Goal: Transaction & Acquisition: Book appointment/travel/reservation

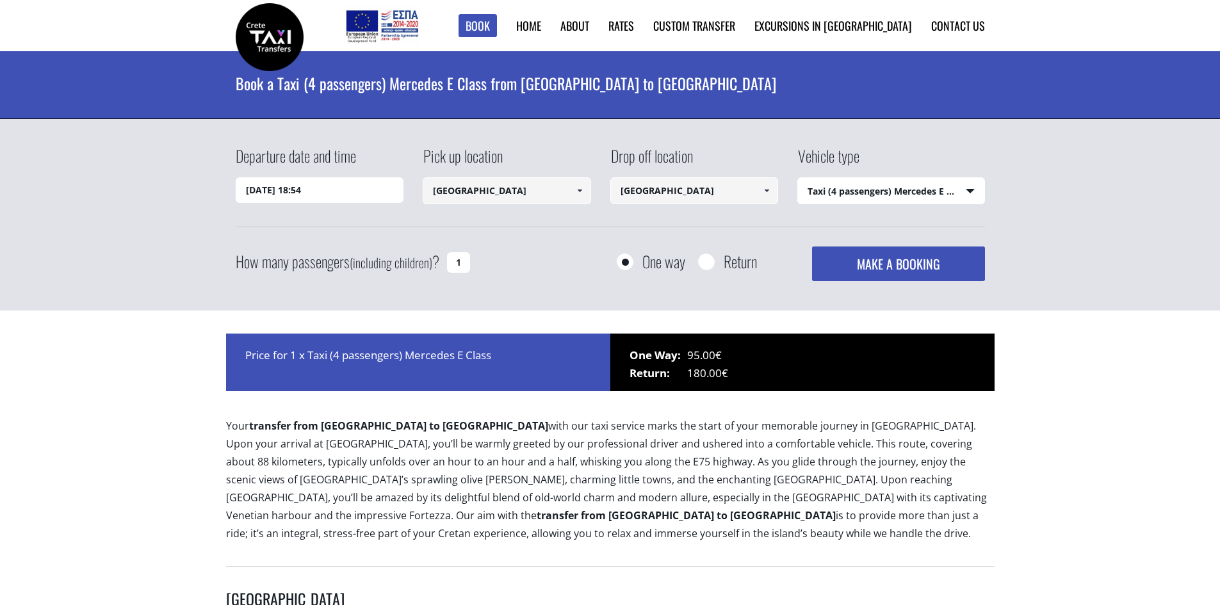
select select "540"
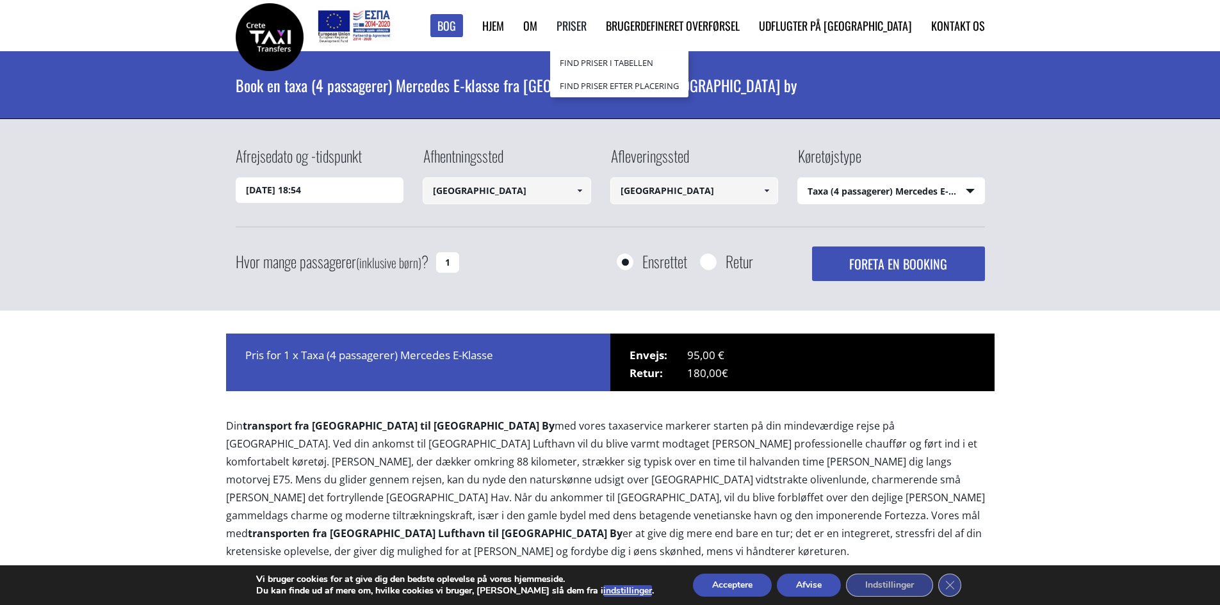
click at [587, 25] on font "Priser" at bounding box center [572, 25] width 30 height 17
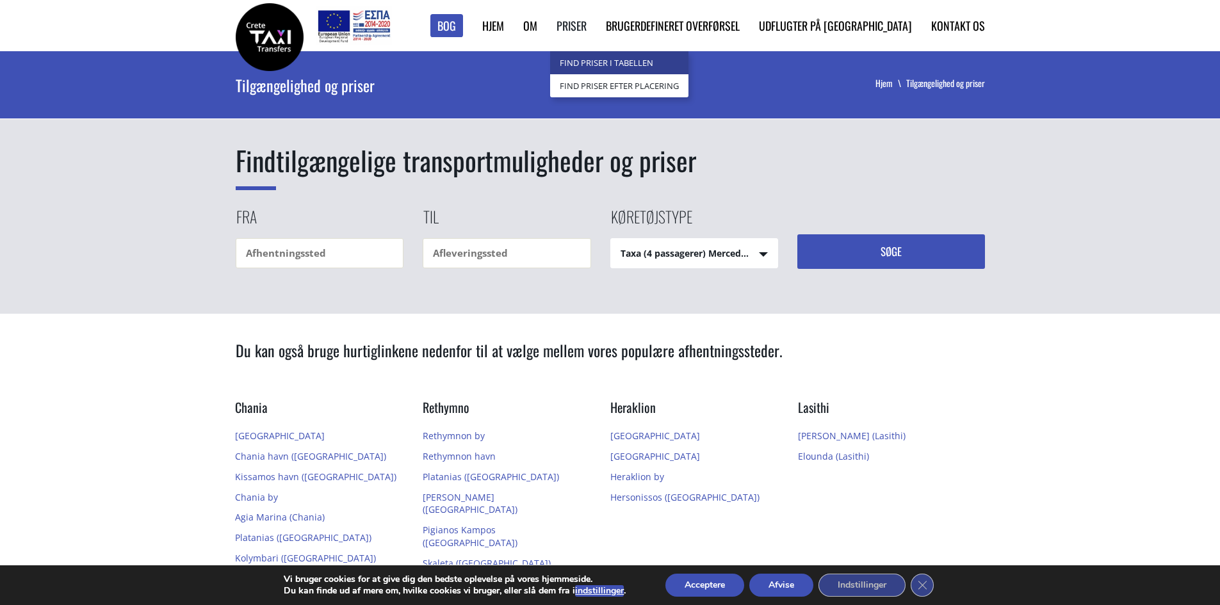
click at [643, 69] on link "Find priser i tabellen" at bounding box center [619, 62] width 138 height 23
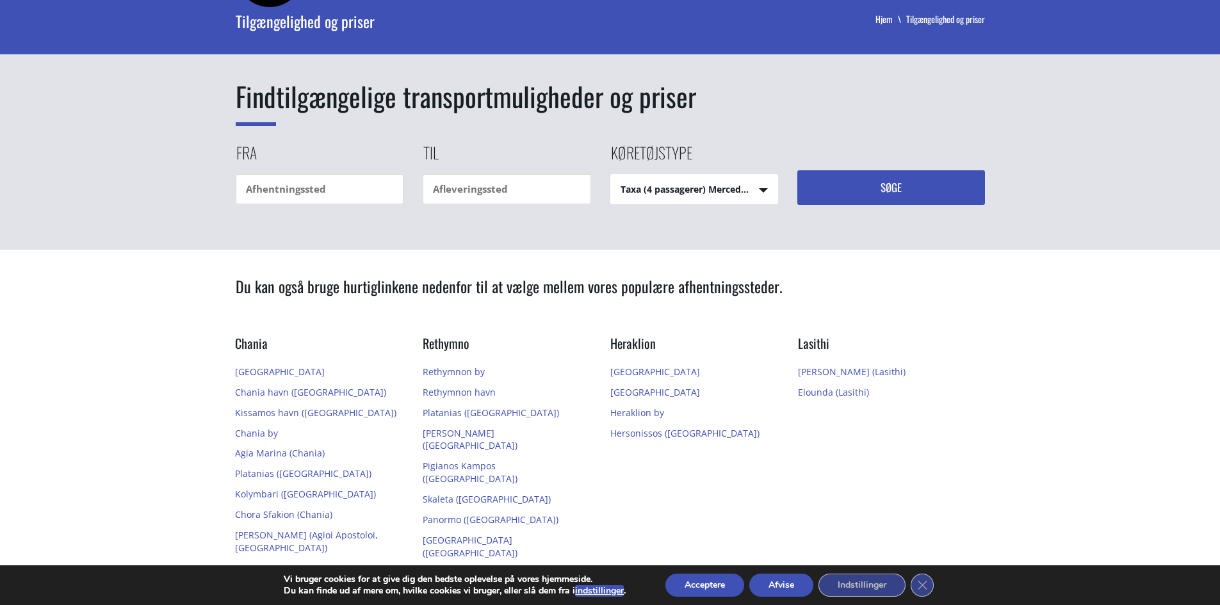
scroll to position [128, 0]
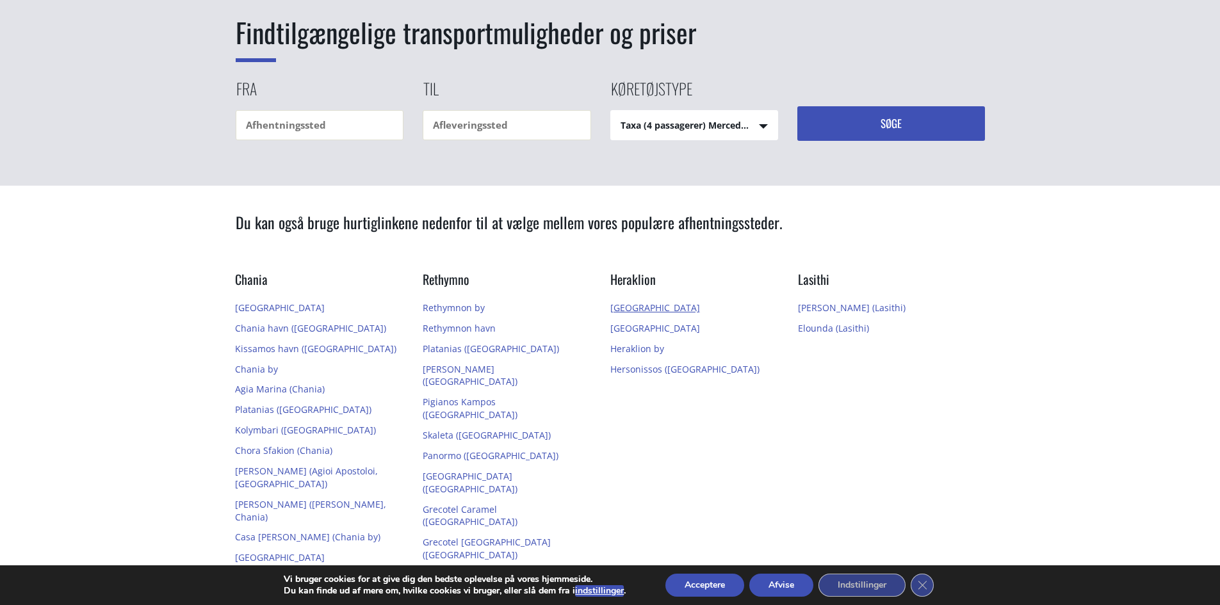
click at [629, 308] on font "[GEOGRAPHIC_DATA]" at bounding box center [656, 308] width 90 height 12
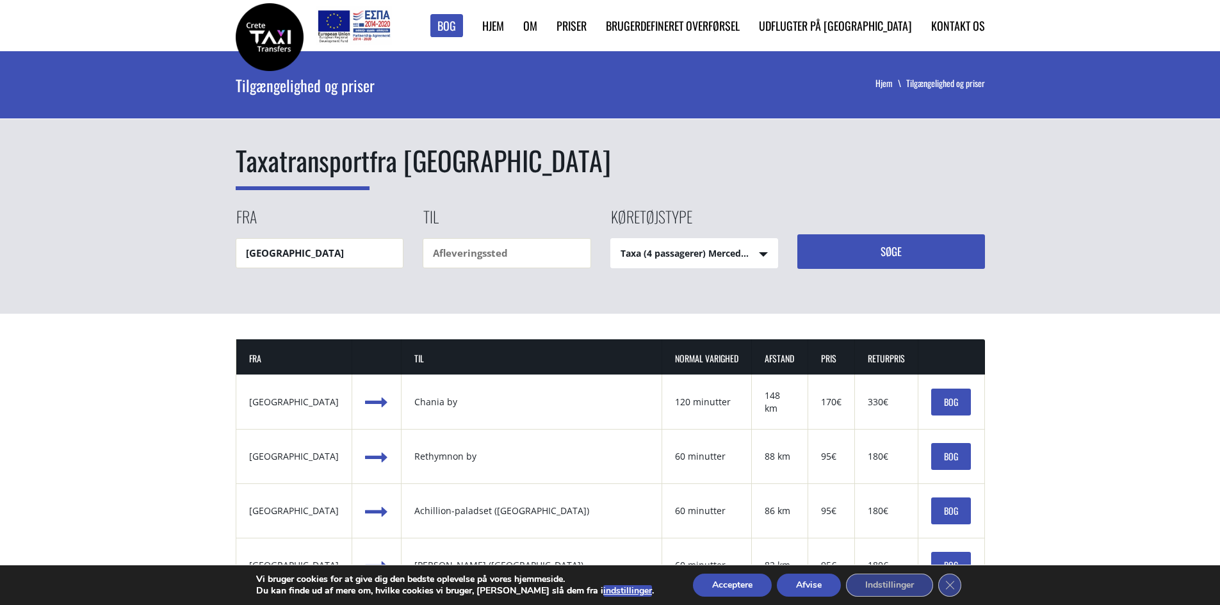
click at [636, 254] on select "Taxa (4 passagerer) Mercedes E-Klasse Mini Van (7 passagerer) Mercedes Vito Min…" at bounding box center [694, 254] width 167 height 31
select select "541"
click at [611, 239] on select "Taxa (4 passagerer) Mercedes E-Klasse Mini Van (7 passagerer) Mercedes Vito Min…" at bounding box center [694, 254] width 167 height 31
click at [454, 261] on input "text" at bounding box center [507, 253] width 168 height 30
type input "A"
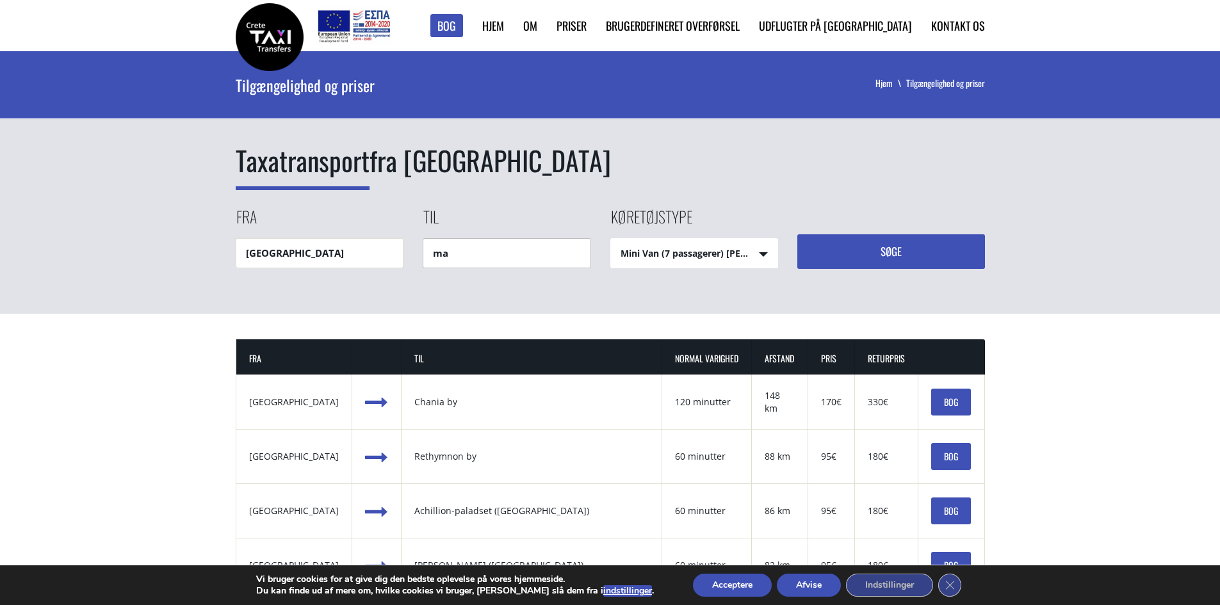
type input "m"
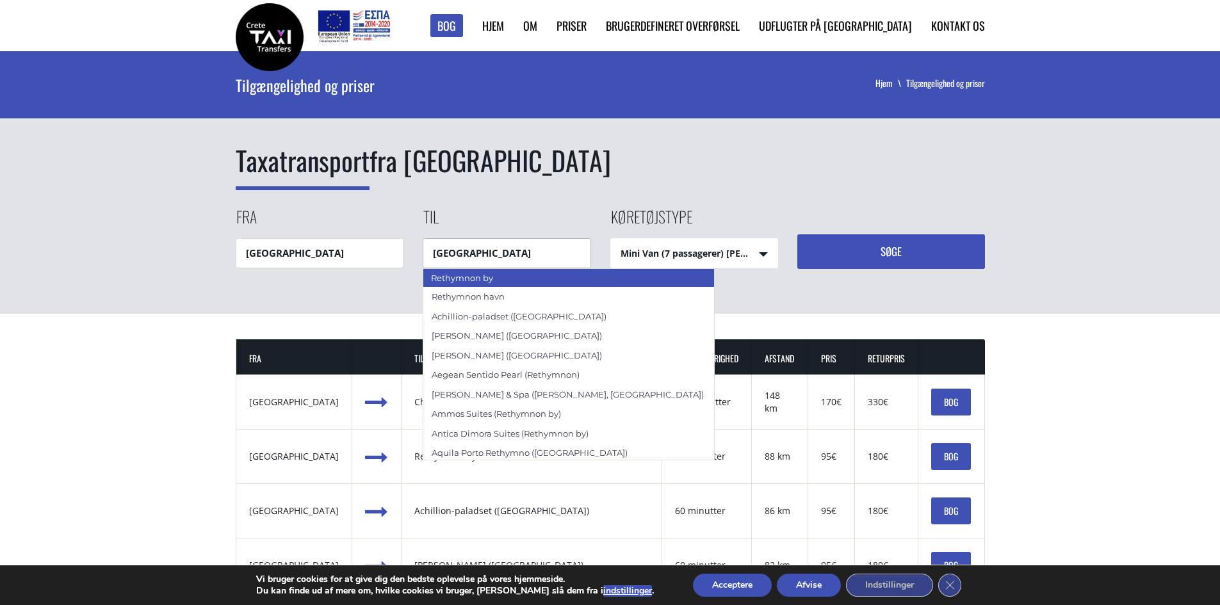
click at [507, 281] on div "Rethymnon by" at bounding box center [569, 277] width 292 height 19
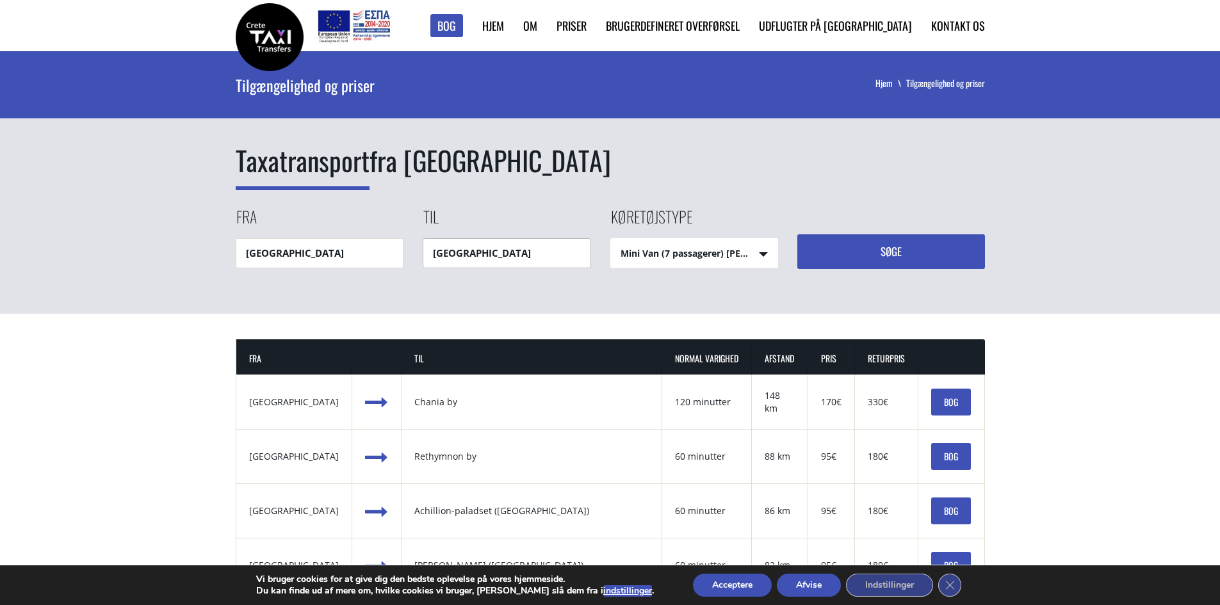
type input "[GEOGRAPHIC_DATA]"
click at [878, 256] on button "Søge" at bounding box center [892, 251] width 188 height 35
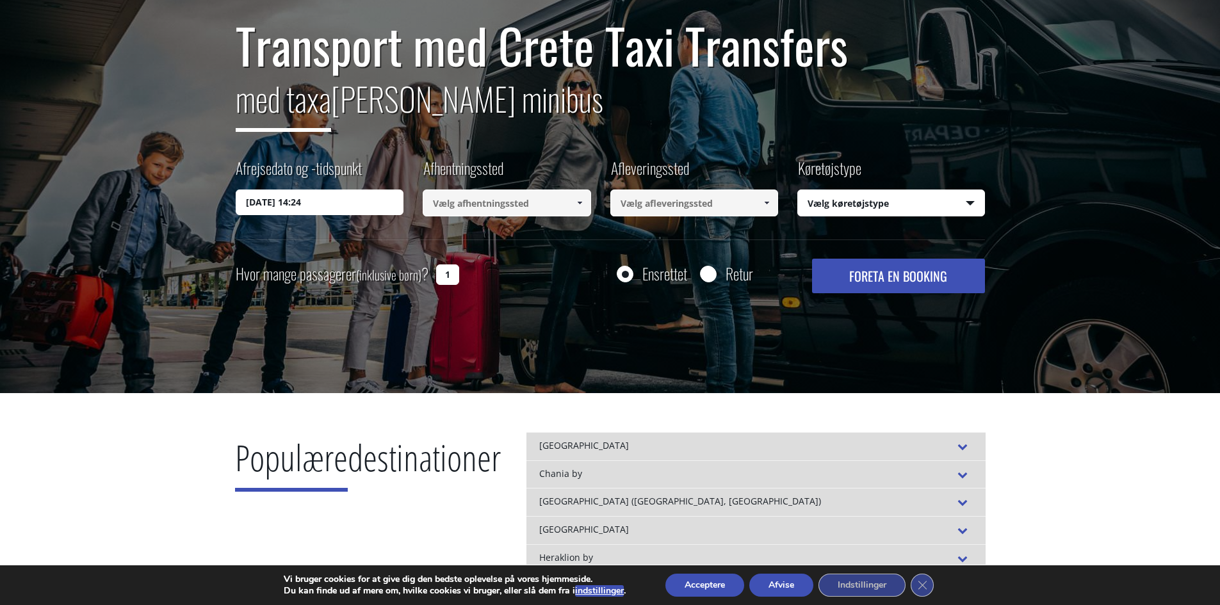
scroll to position [128, 0]
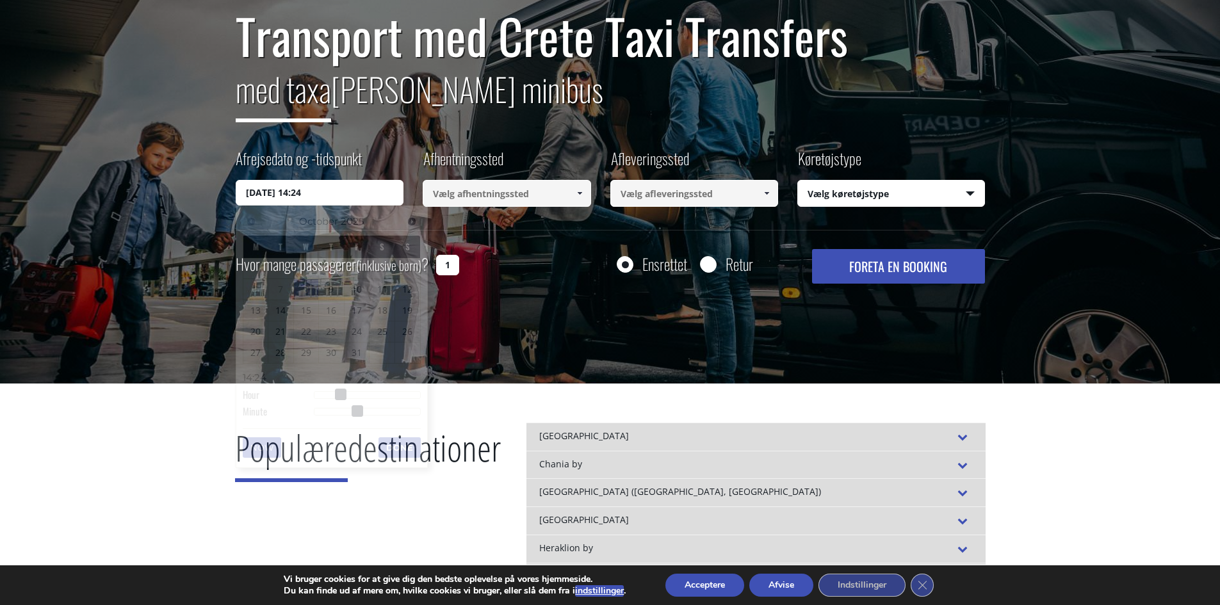
click at [314, 196] on input "08/10/2025 14:24" at bounding box center [320, 193] width 168 height 26
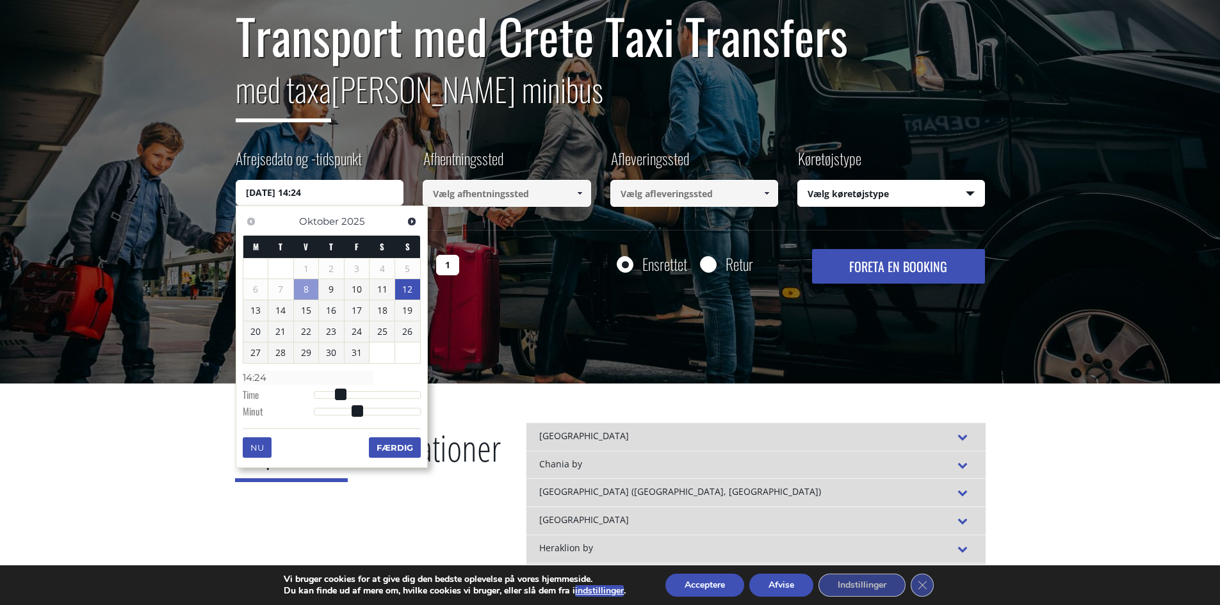
click at [404, 289] on font "12" at bounding box center [407, 289] width 10 height 12
type input "12/10/2025 01:00"
type input "01:00"
type input "12/10/2025 02:00"
type input "02:00"
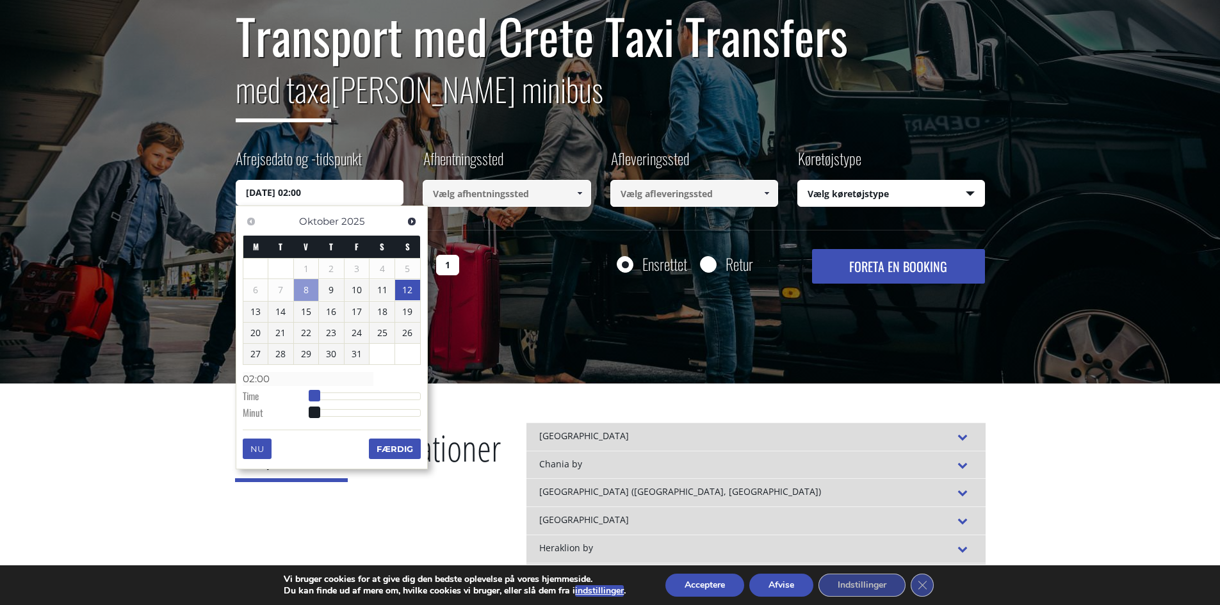
type input "12/10/2025 03:00"
type input "03:00"
type input "12/10/2025 04:00"
type input "04:00"
type input "12/10/2025 03:00"
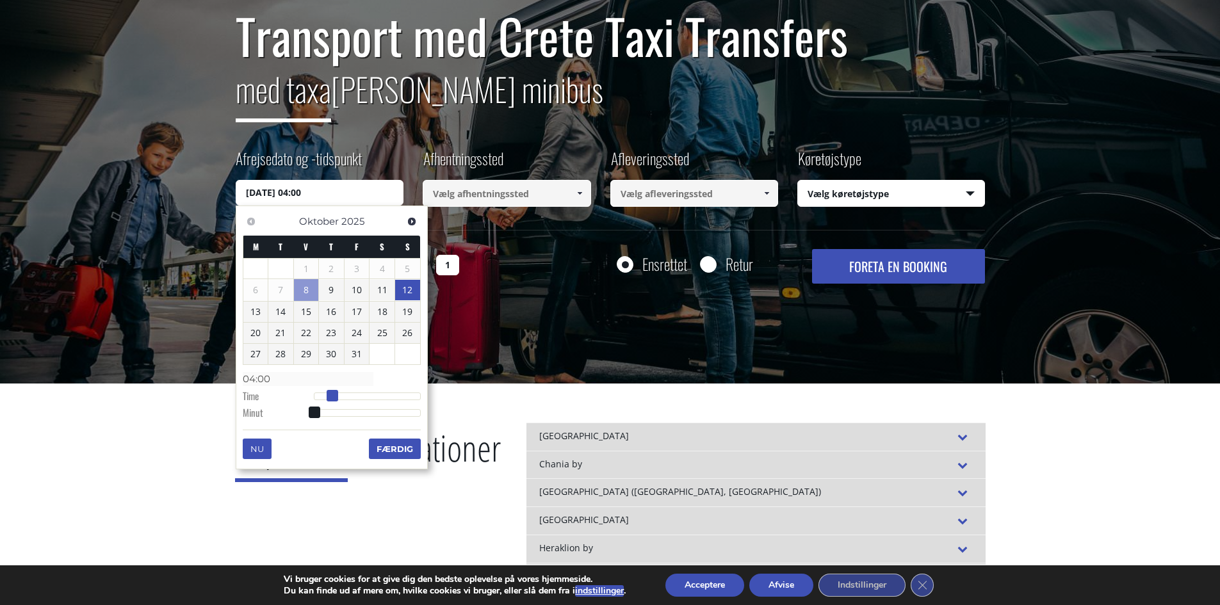
type input "03:00"
type input "12/10/2025 02:00"
type input "02:00"
drag, startPoint x: 316, startPoint y: 400, endPoint x: 320, endPoint y: 408, distance: 8.9
click at [325, 398] on span at bounding box center [324, 396] width 12 height 12
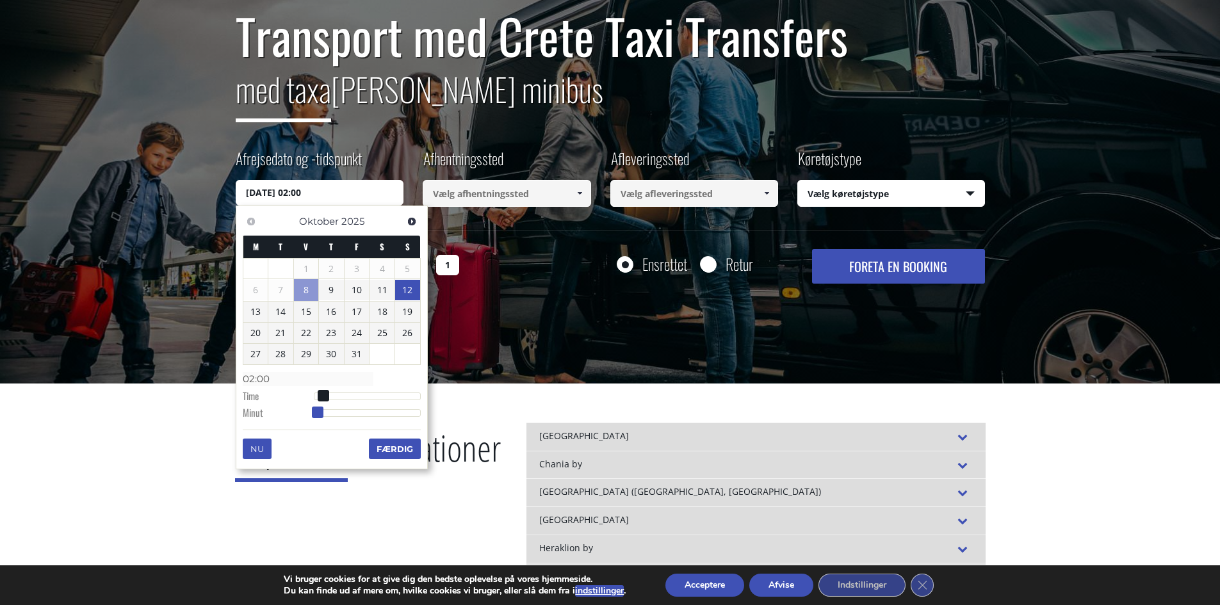
type input "12/10/2025 02:02"
type input "02:02"
type input "12/10/2025 02:03"
type input "02:03"
type input "12/10/2025 02:04"
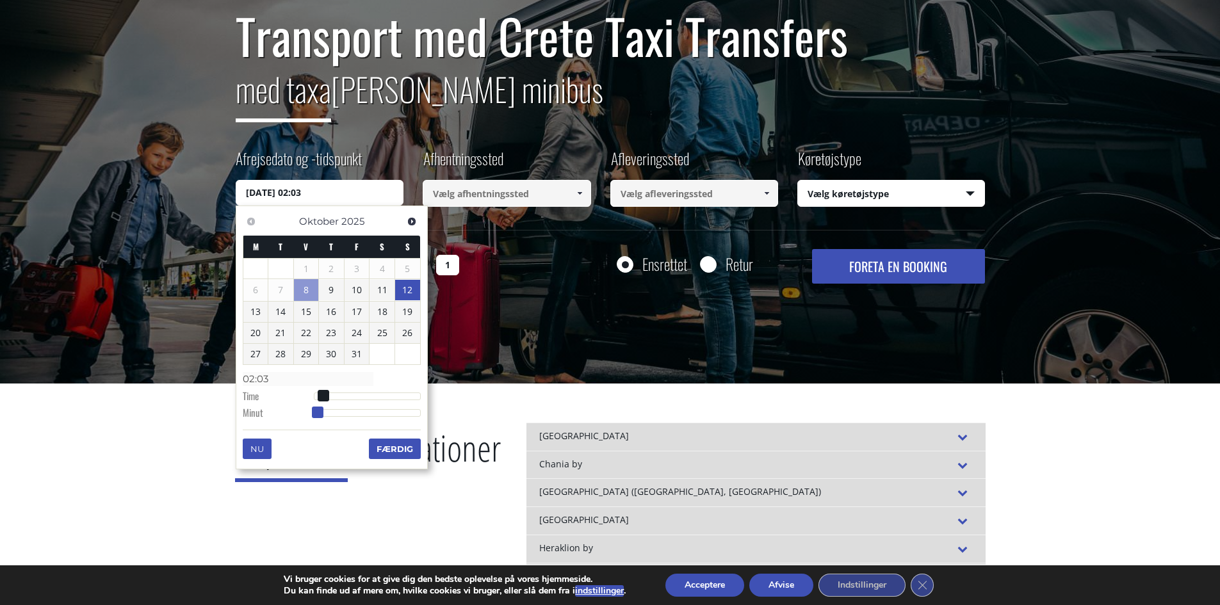
type input "02:04"
type input "12/10/2025 02:05"
type input "02:05"
type input "12/10/2025 02:06"
type input "02:06"
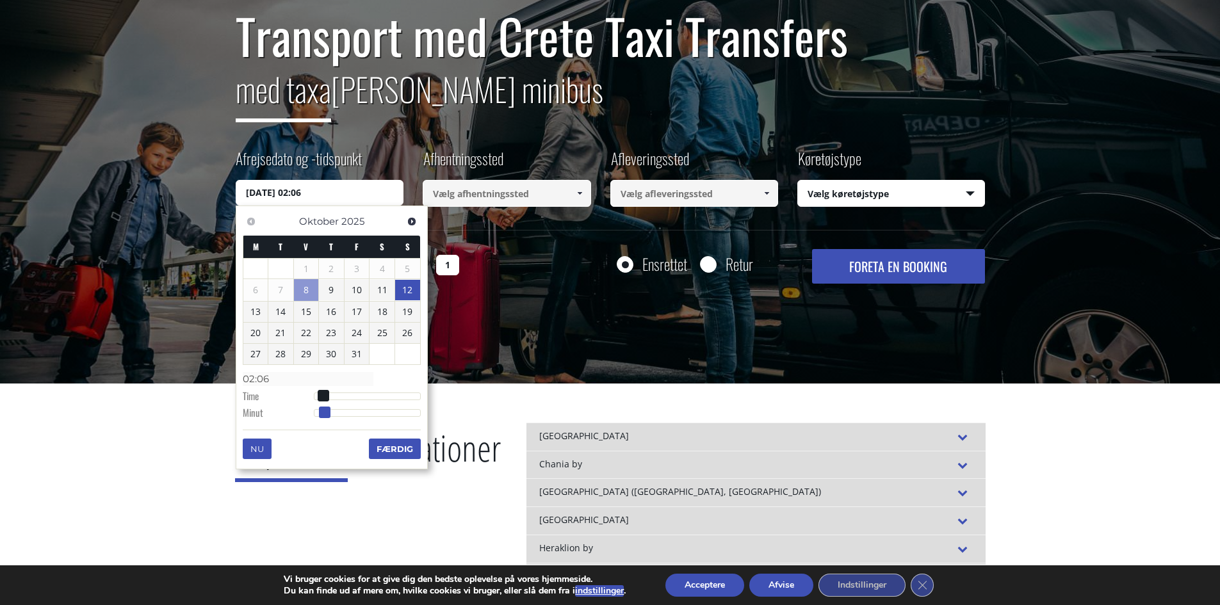
type input "12/10/2025 02:07"
type input "02:07"
type input "12/10/2025 02:08"
type input "02:08"
type input "12/10/2025 02:11"
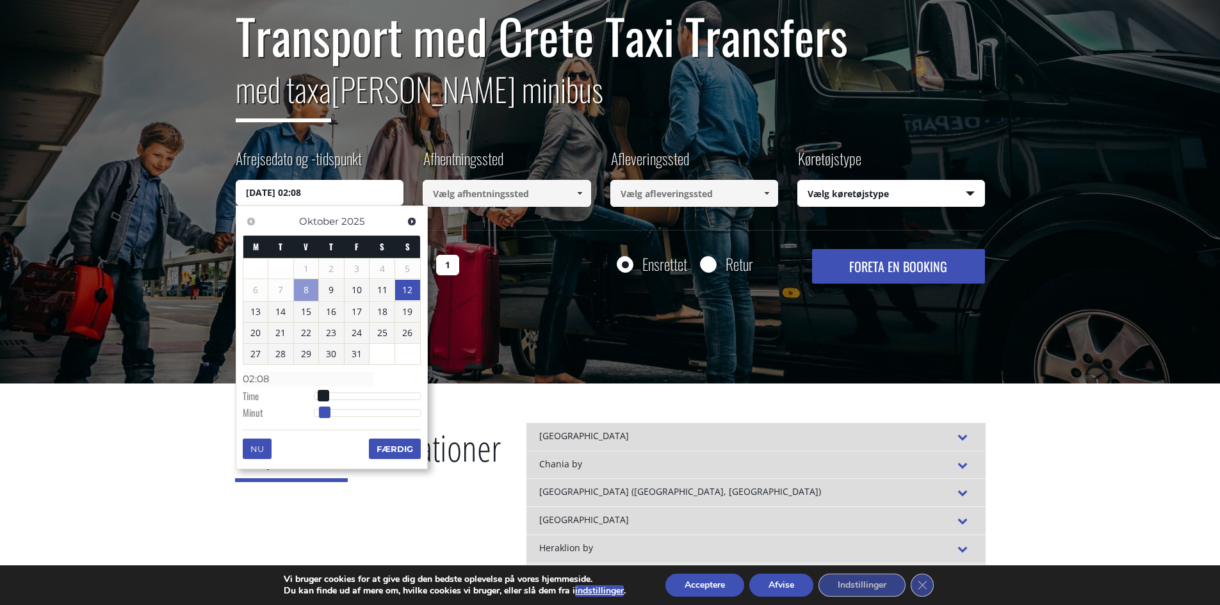
type input "02:11"
type input "12/10/2025 02:13"
type input "02:13"
type input "12/10/2025 02:14"
type input "02:14"
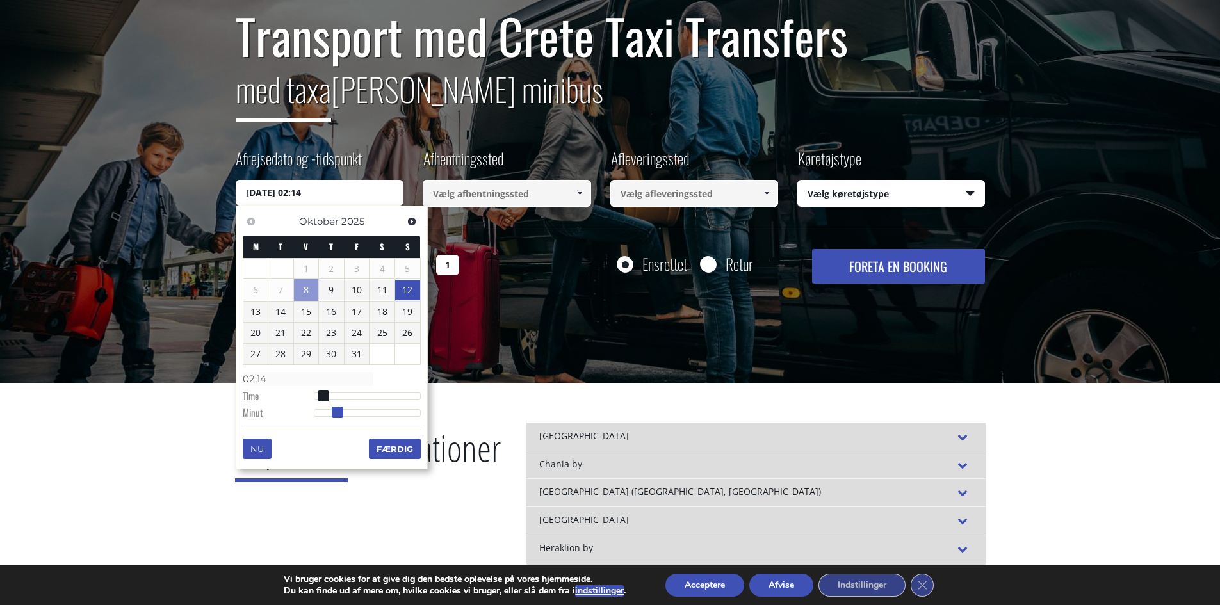
type input "12/10/2025 02:15"
type input "02:15"
type input "12/10/2025 02:16"
type input "02:16"
type input "12/10/2025 02:17"
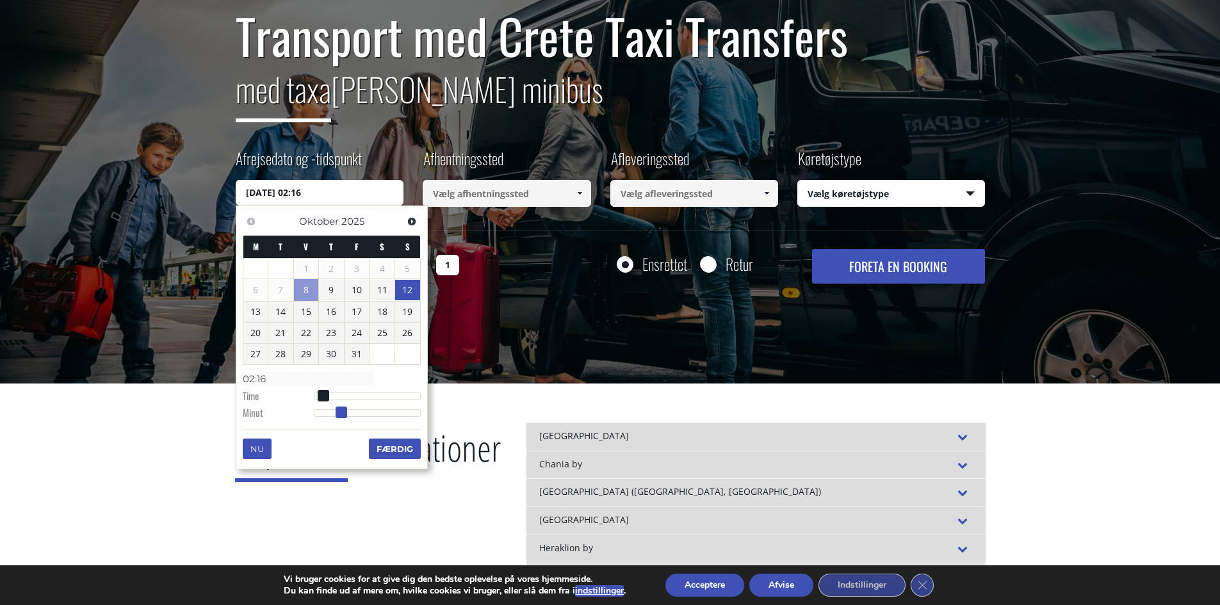
type input "02:17"
type input "12/10/2025 02:18"
type input "02:18"
type input "12/10/2025 02:19"
type input "02:19"
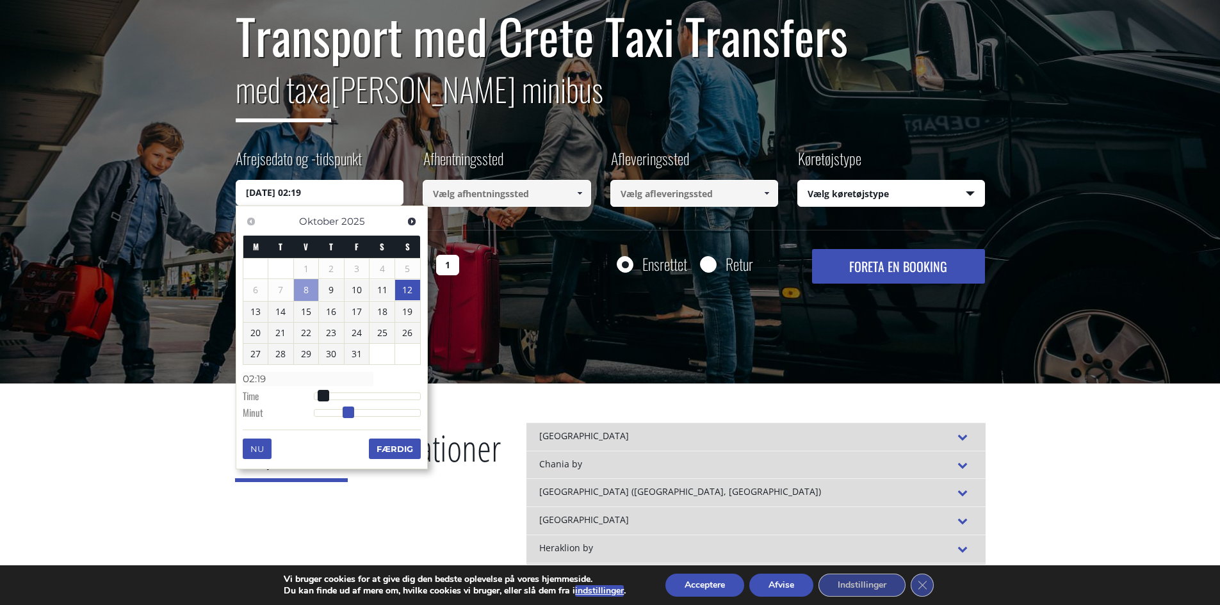
type input "12/10/2025 02:21"
type input "02:21"
type input "12/10/2025 02:20"
type input "02:20"
drag, startPoint x: 315, startPoint y: 413, endPoint x: 350, endPoint y: 402, distance: 36.9
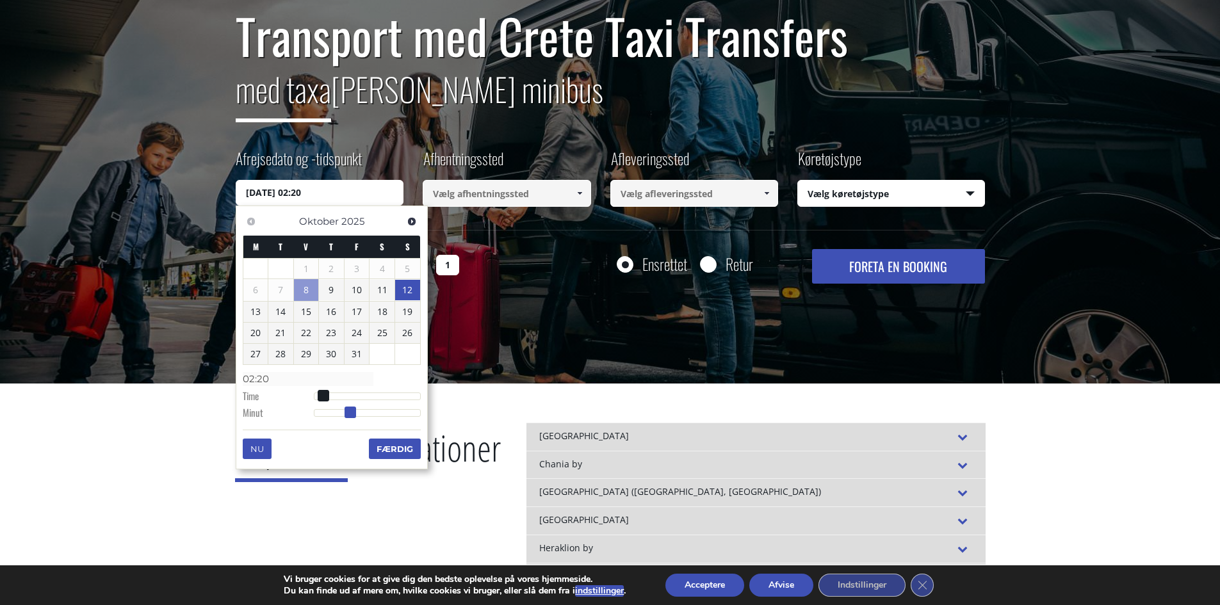
click at [350, 402] on dl "Tid 02:20 Time Minut Anden Millisekund Mikrosekund Tidszone -1200 -1100 -1000 -…" at bounding box center [332, 395] width 178 height 54
click at [381, 291] on font "11" at bounding box center [382, 290] width 10 height 12
type input "11/10/2025 01:00"
type input "01:00"
type input "11/10/2025 02:00"
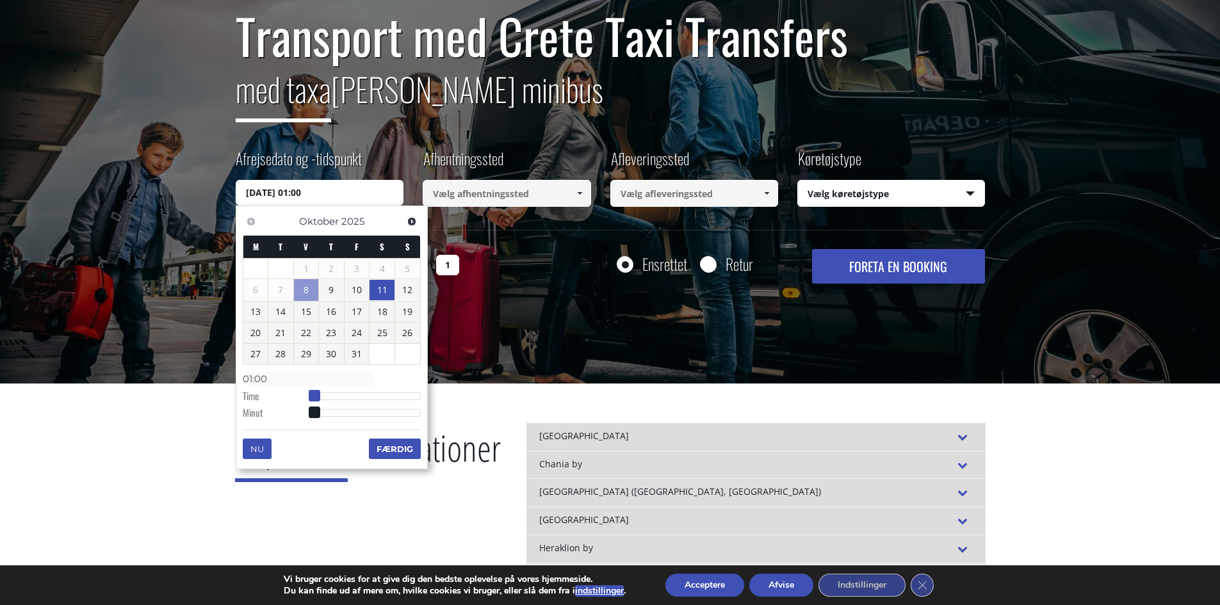
type input "02:00"
type input "11/10/2025 03:00"
type input "03:00"
type input "11/10/2025 02:00"
type input "02:00"
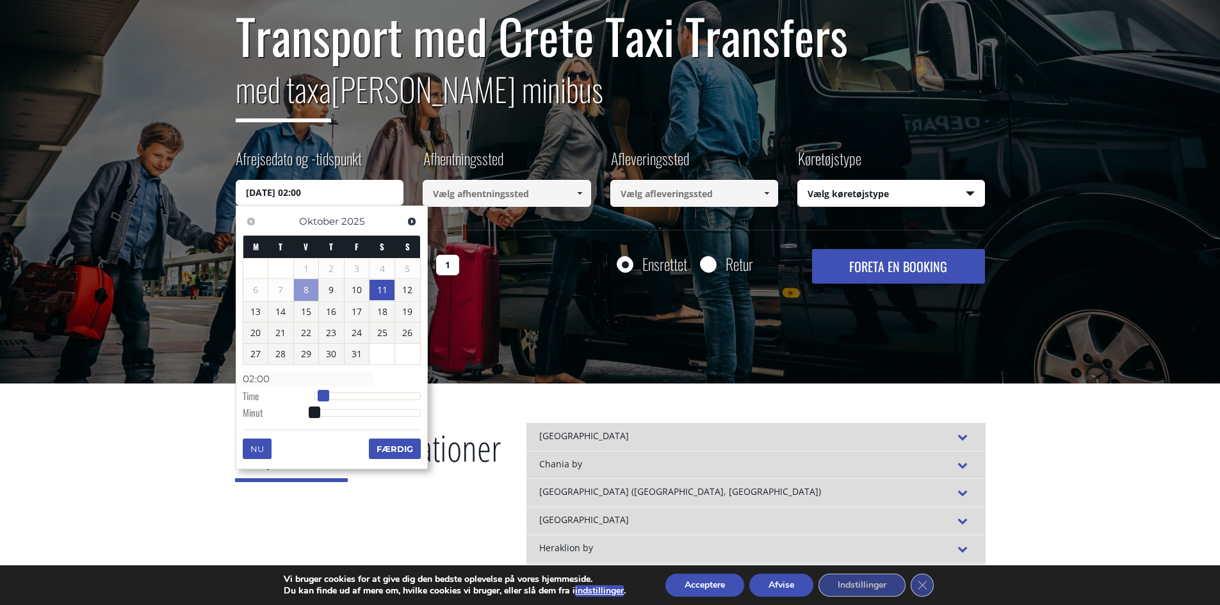
drag, startPoint x: 315, startPoint y: 396, endPoint x: 326, endPoint y: 397, distance: 10.9
click at [326, 397] on span at bounding box center [324, 396] width 12 height 12
type input "11/10/2025 02:01"
type input "02:01"
type input "11/10/2025 02:02"
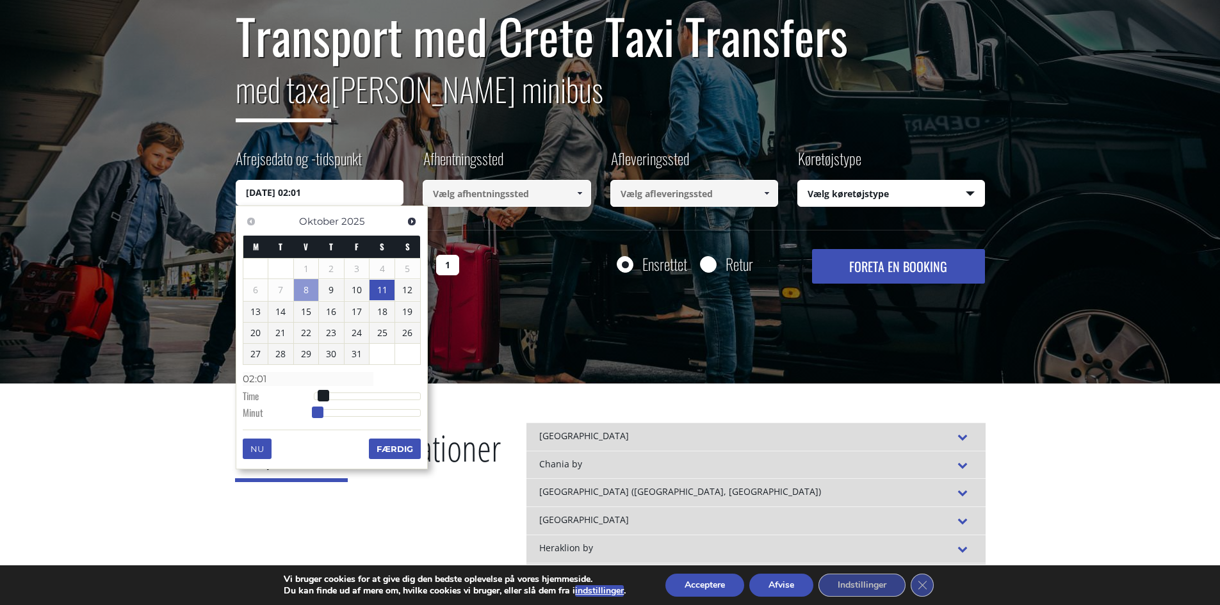
type input "02:02"
type input "11/10/2025 02:04"
type input "02:04"
type input "11/10/2025 02:06"
type input "02:06"
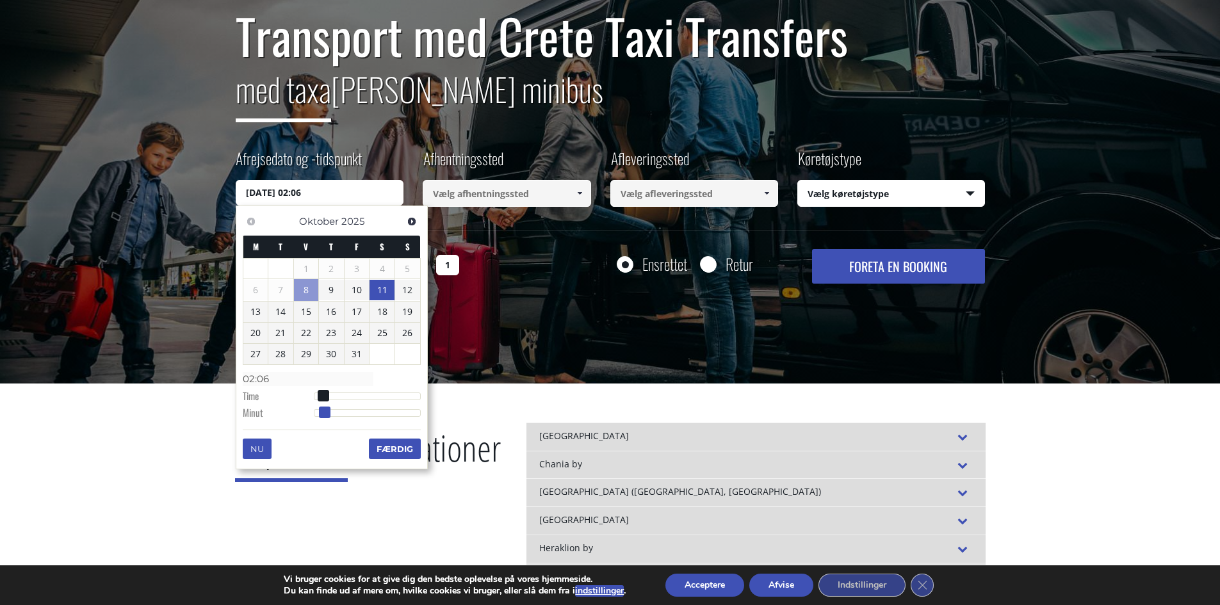
type input "11/10/2025 02:08"
type input "02:08"
type input "11/10/2025 02:09"
type input "02:09"
type input "11/10/2025 02:10"
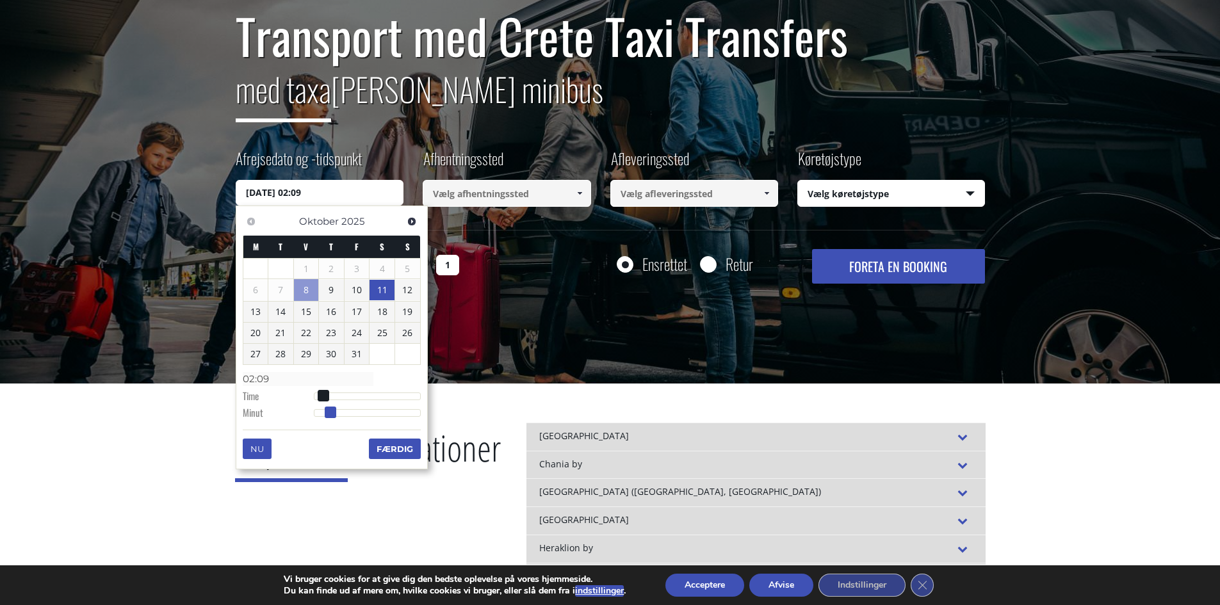
type input "02:10"
type input "11/10/2025 02:11"
type input "02:11"
type input "11/10/2025 02:12"
type input "02:12"
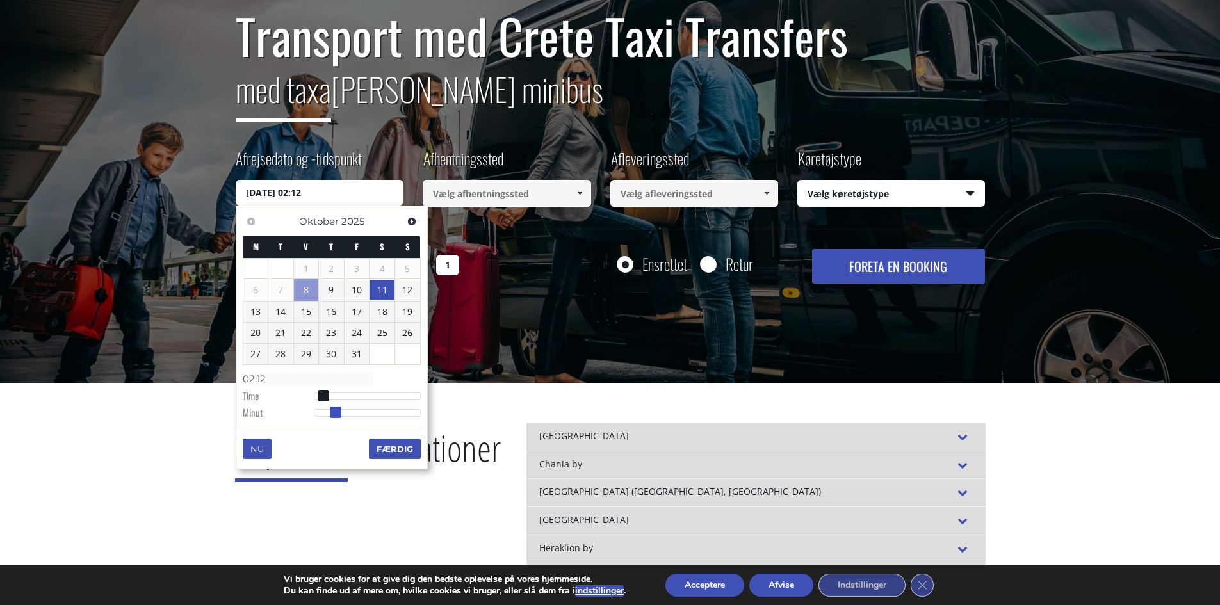
type input "11/10/2025 02:13"
type input "02:13"
type input "11/10/2025 02:14"
type input "02:14"
type input "11/10/2025 02:15"
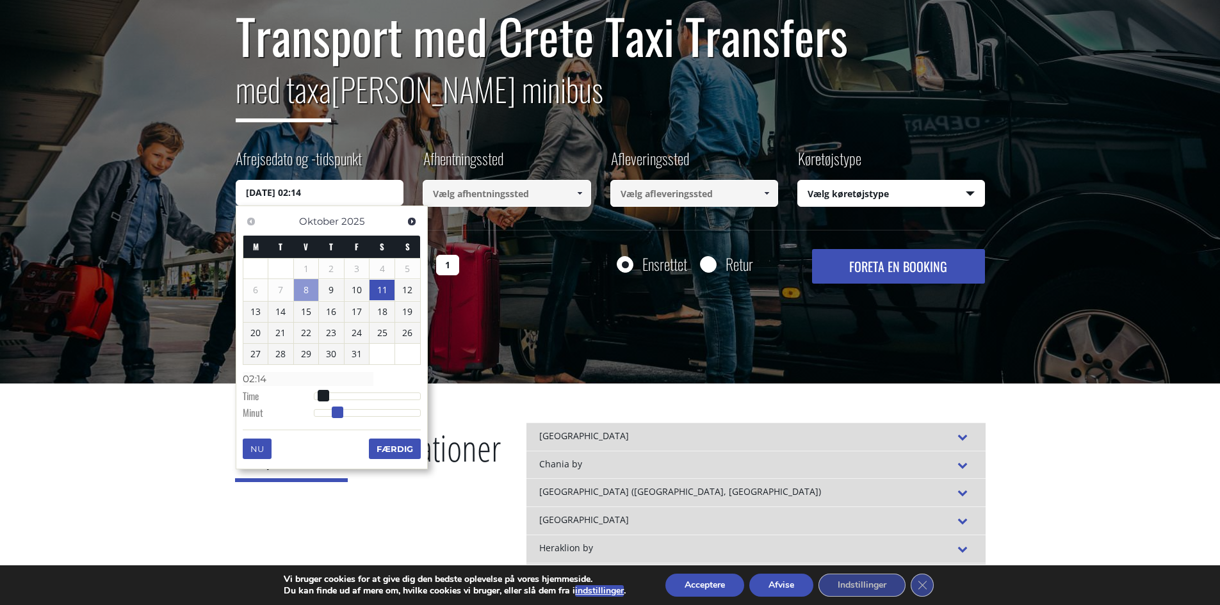
type input "02:15"
type input "11/10/2025 02:16"
type input "02:16"
type input "11/10/2025 02:17"
type input "02:17"
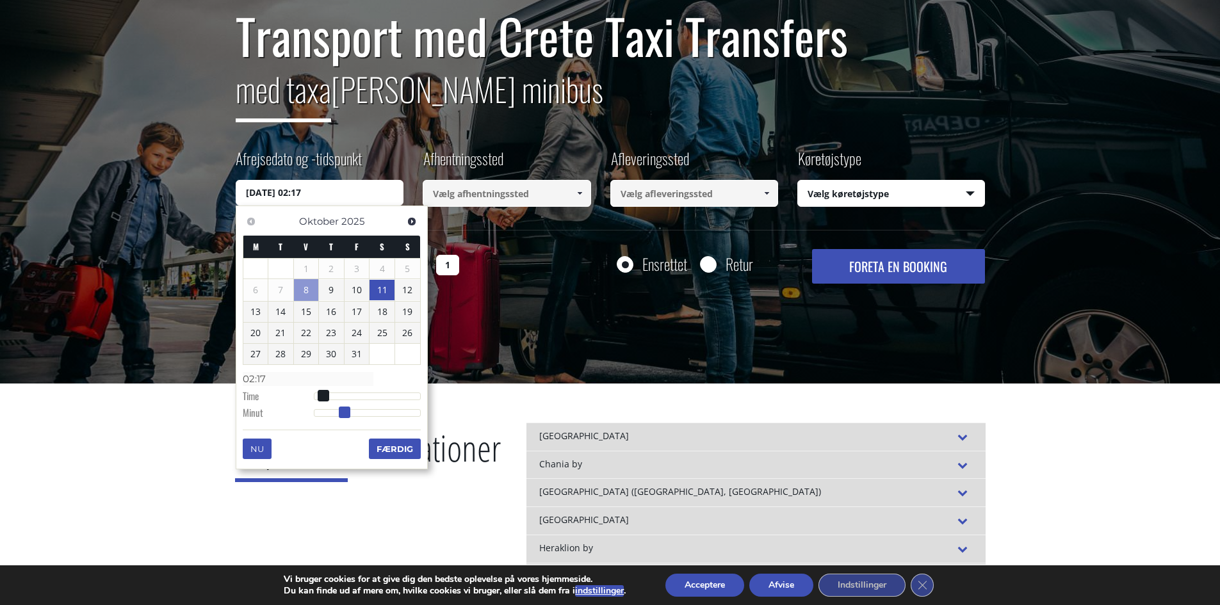
type input "11/10/2025 02:18"
type input "02:18"
type input "11/10/2025 02:19"
type input "02:19"
type input "11/10/2025 02:20"
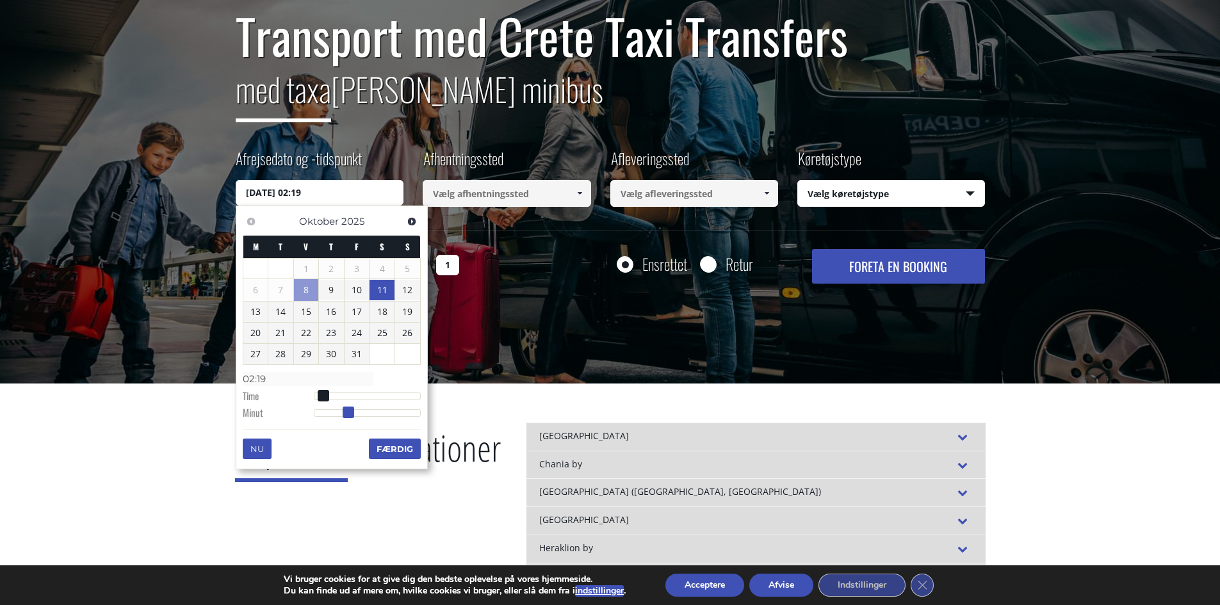
type input "02:20"
drag, startPoint x: 317, startPoint y: 413, endPoint x: 352, endPoint y: 402, distance: 36.9
click at [352, 402] on dl "Tid 02:20 Time Minut Anden Millisekund Mikrosekund Tidszone -1200 -1100 -1000 -…" at bounding box center [332, 395] width 178 height 54
click at [393, 447] on font "Færdig" at bounding box center [395, 449] width 37 height 10
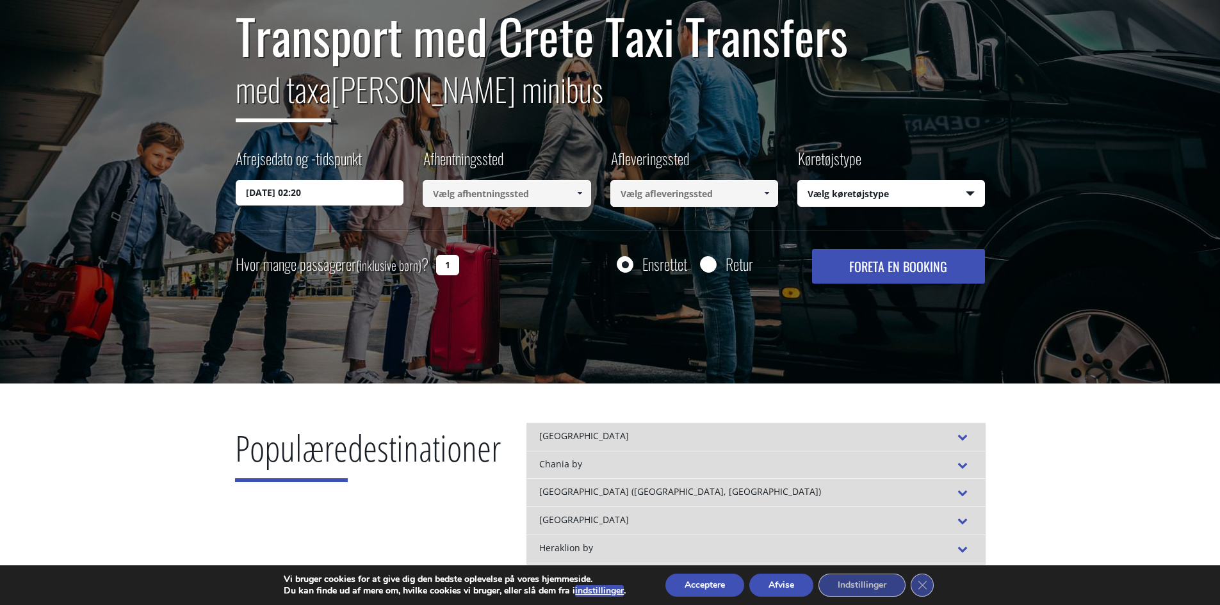
click at [448, 183] on input at bounding box center [507, 193] width 168 height 27
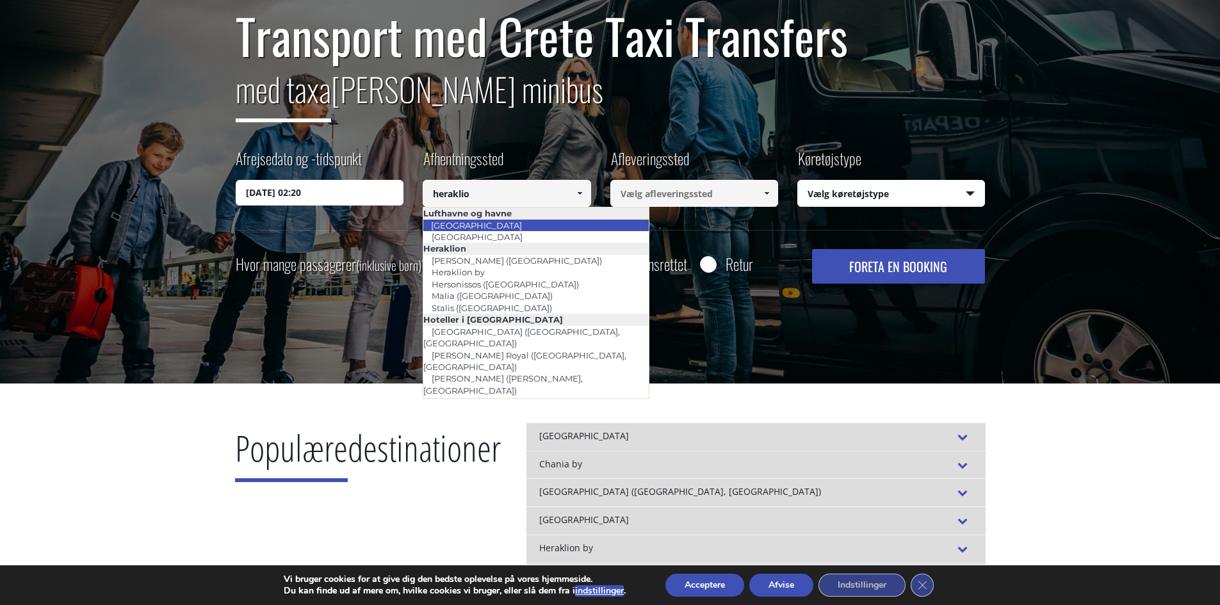
click at [478, 229] on font "Heraklion Lufthavn" at bounding box center [476, 225] width 91 height 10
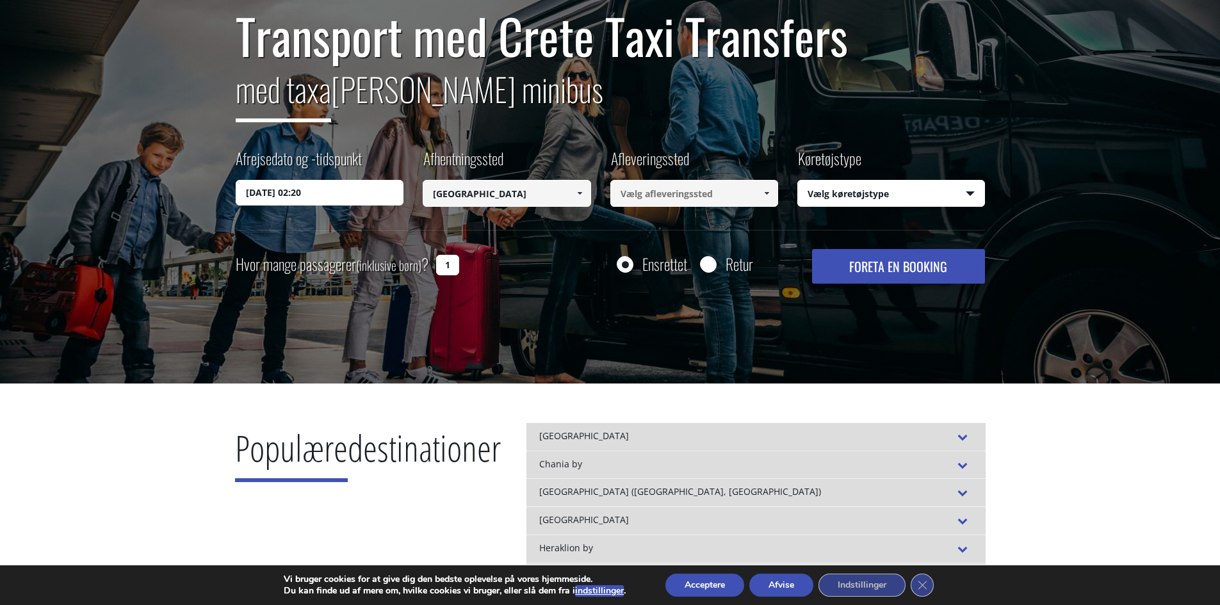
type input "[GEOGRAPHIC_DATA]"
click at [677, 197] on input at bounding box center [695, 193] width 168 height 27
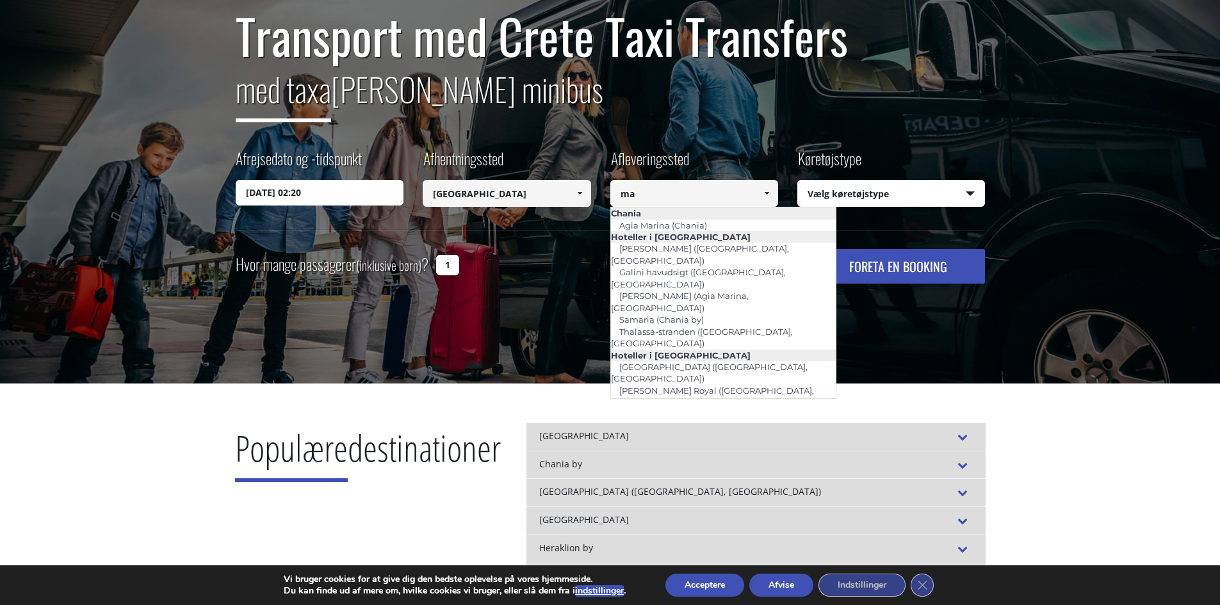
type input "m"
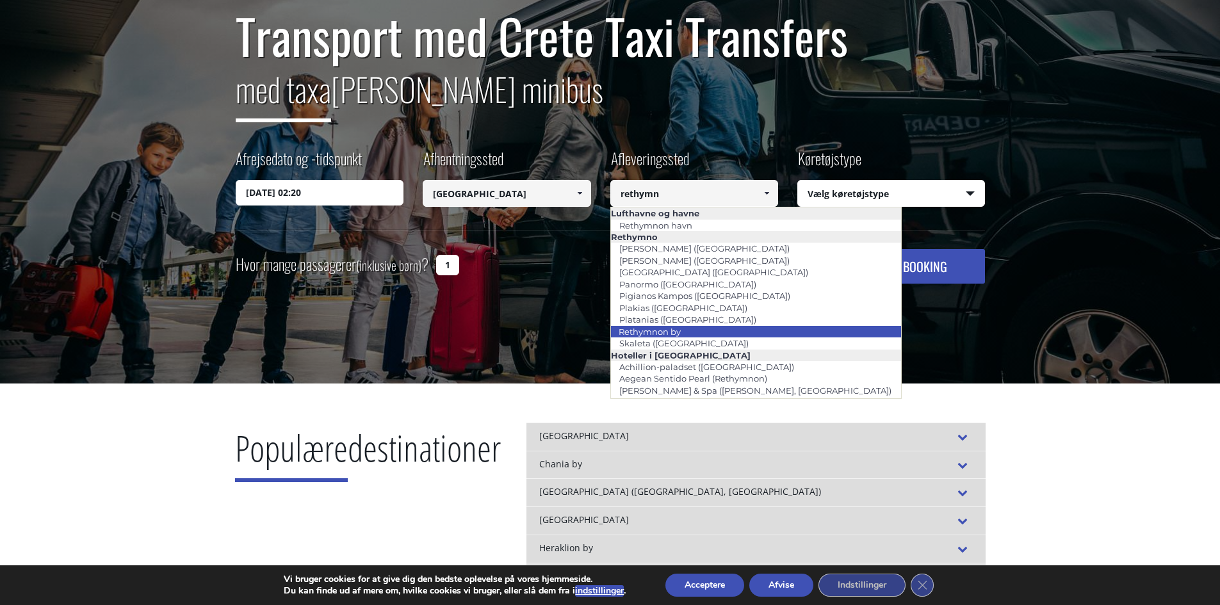
click at [696, 334] on li "Rethymnon by" at bounding box center [756, 332] width 291 height 12
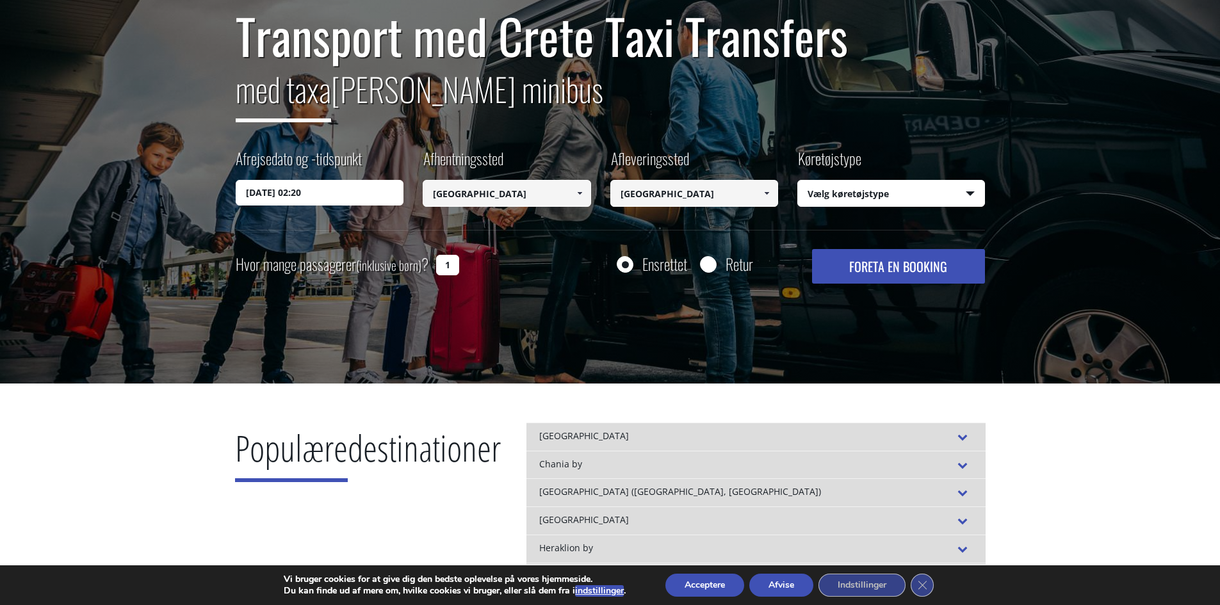
type input "[GEOGRAPHIC_DATA]"
click at [863, 185] on select "Vælg køretøjstype Taxa (4 passagerer) Mercedes E-Klasse Mini Van (7 passagerer)…" at bounding box center [891, 194] width 186 height 27
select select "541"
click at [798, 181] on select "Vælg køretøjstype Taxa (4 passagerer) Mercedes E-Klasse Mini Van (7 passagerer)…" at bounding box center [891, 194] width 186 height 27
click at [905, 268] on font "FORETA EN BOOKING" at bounding box center [899, 266] width 98 height 19
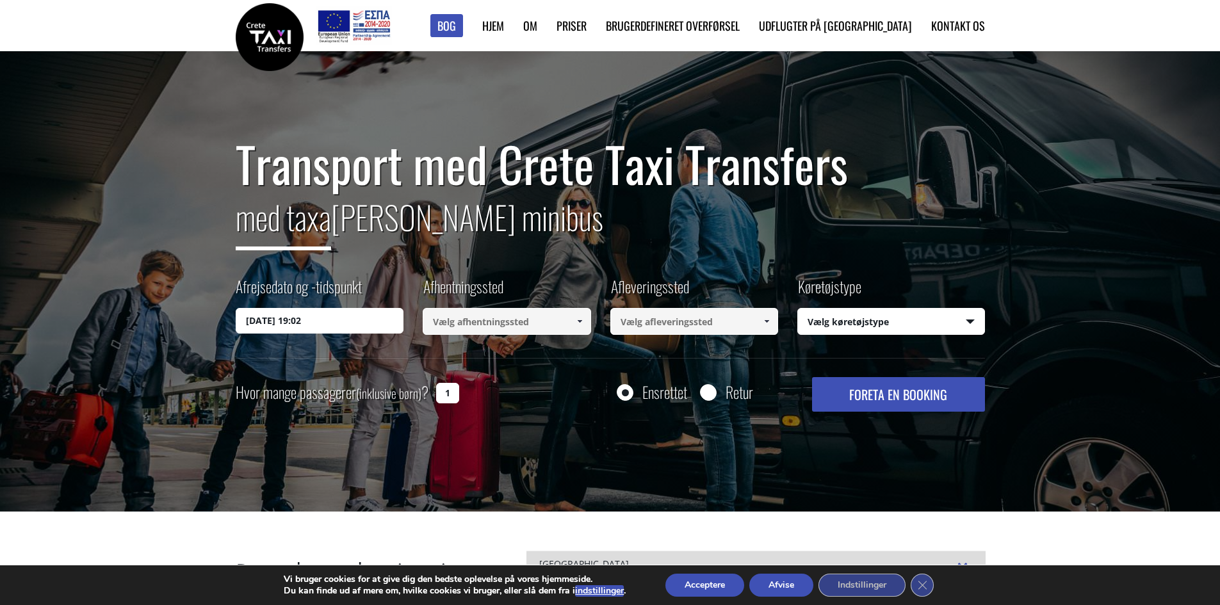
click at [849, 322] on select "Vælg køretøjstype Taxa (4 passagerer) Mercedes E-Klasse Mini Van (7 passagerer)…" at bounding box center [891, 322] width 186 height 27
select select "541"
click at [798, 309] on select "Vælg køretøjstype Taxa (4 passagerer) Mercedes E-Klasse Mini Van (7 passagerer)…" at bounding box center [891, 322] width 186 height 27
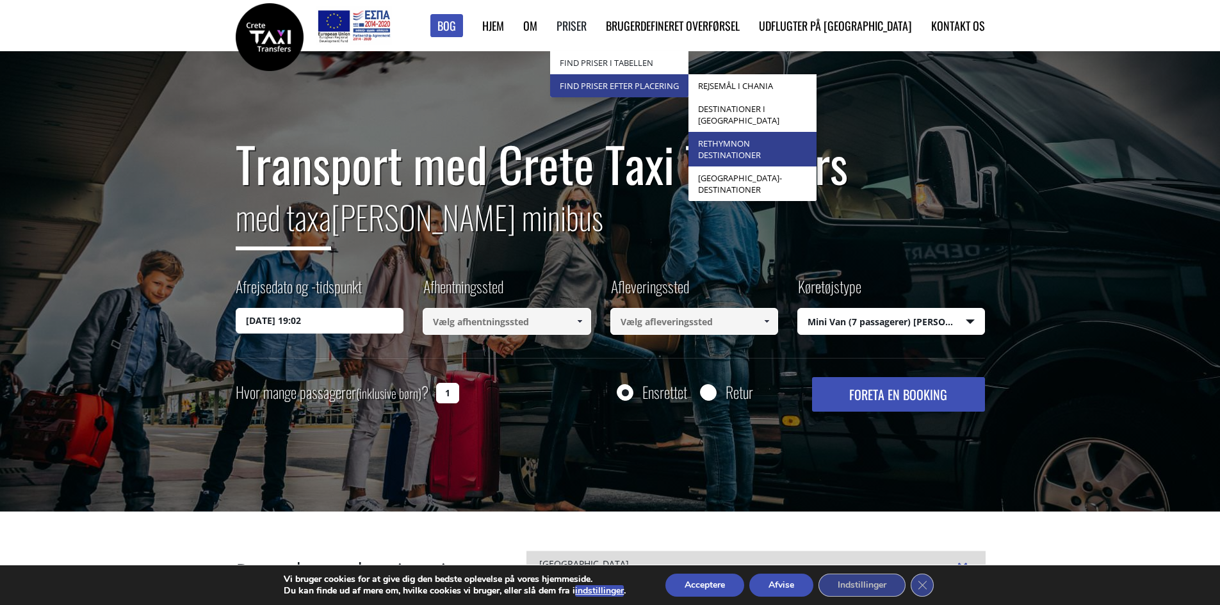
click at [817, 153] on link "Rethymnon Destinationer" at bounding box center [753, 149] width 128 height 35
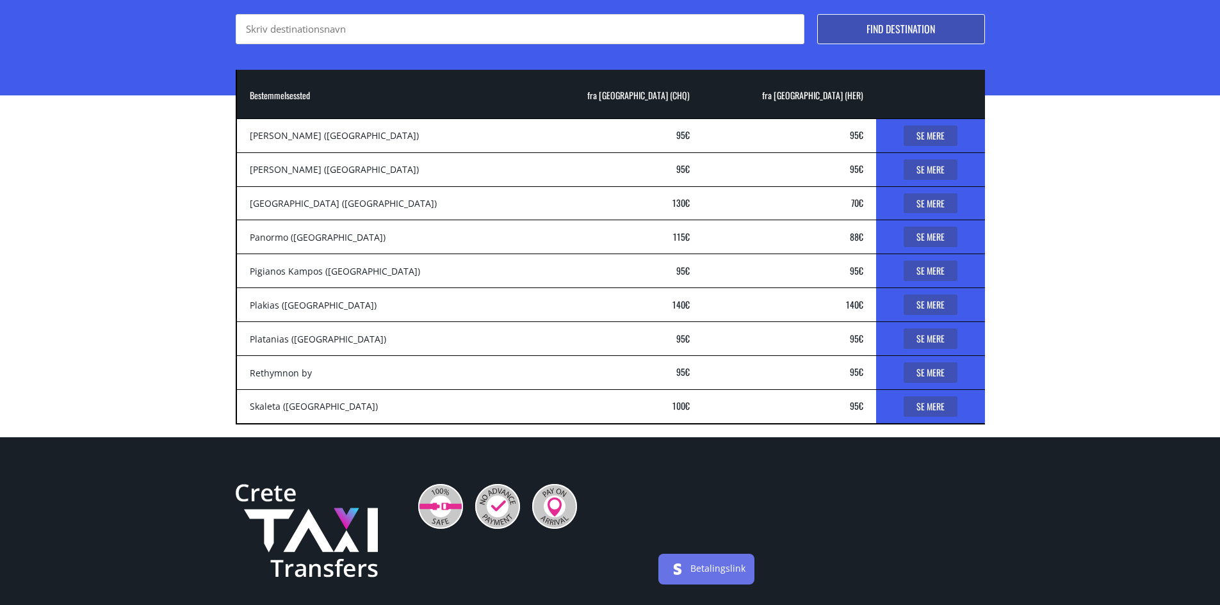
scroll to position [64, 0]
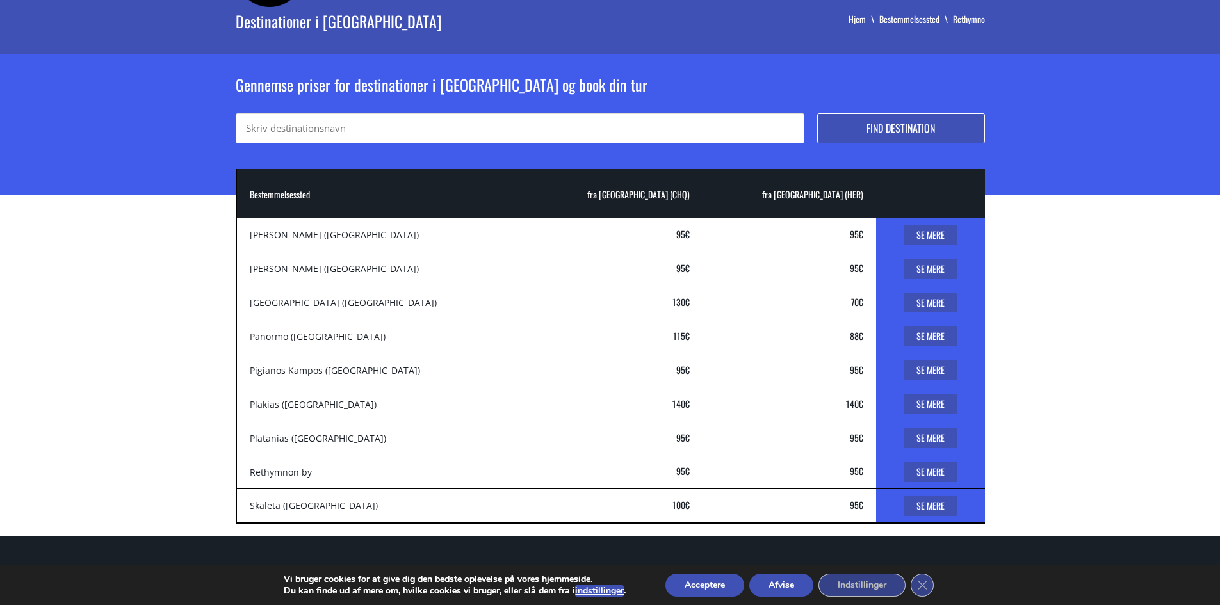
click at [922, 470] on font "Se mere" at bounding box center [931, 471] width 28 height 13
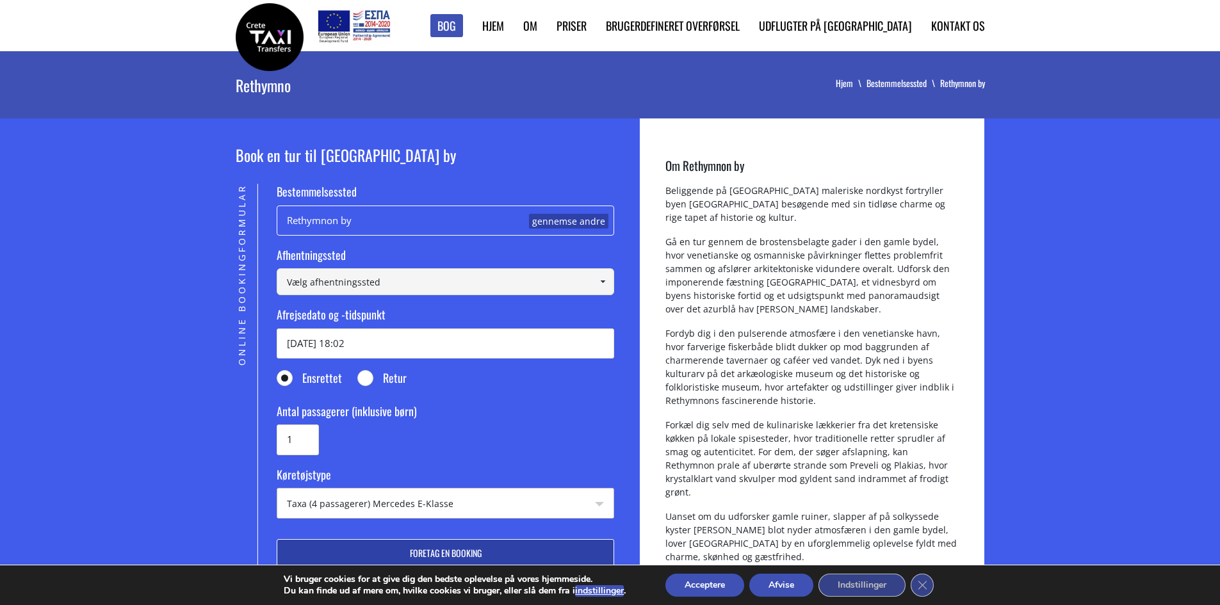
click at [535, 499] on select "Taxa (4 passagerer) Mercedes E-Klasse Mini Van (7 passagerer) Mercedes [PERSON_…" at bounding box center [445, 504] width 336 height 31
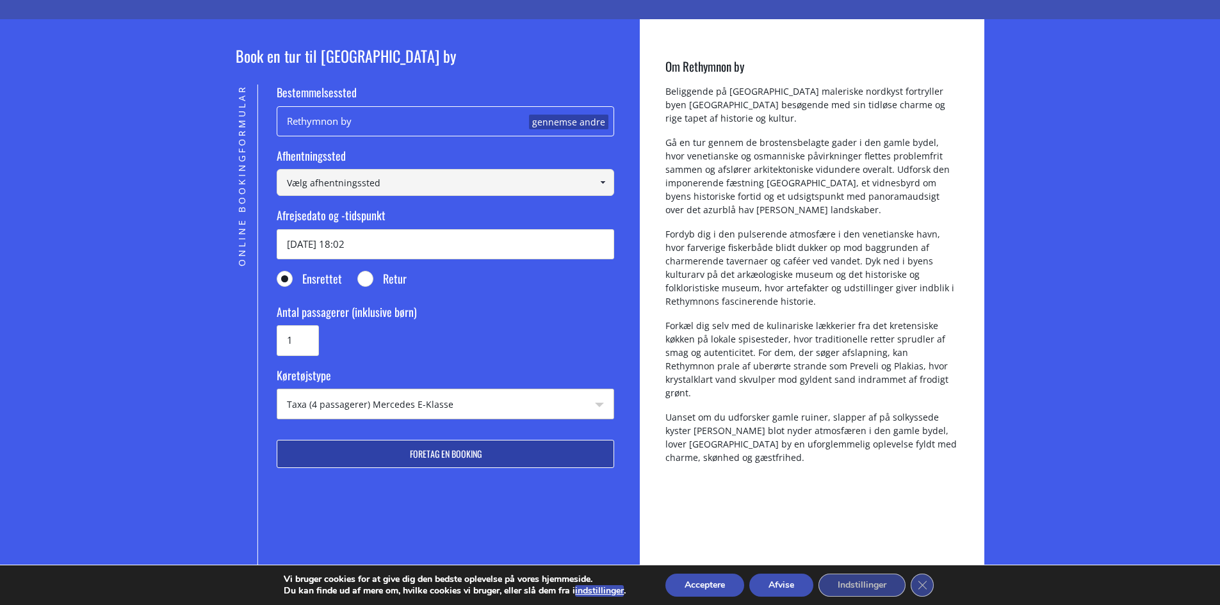
scroll to position [128, 0]
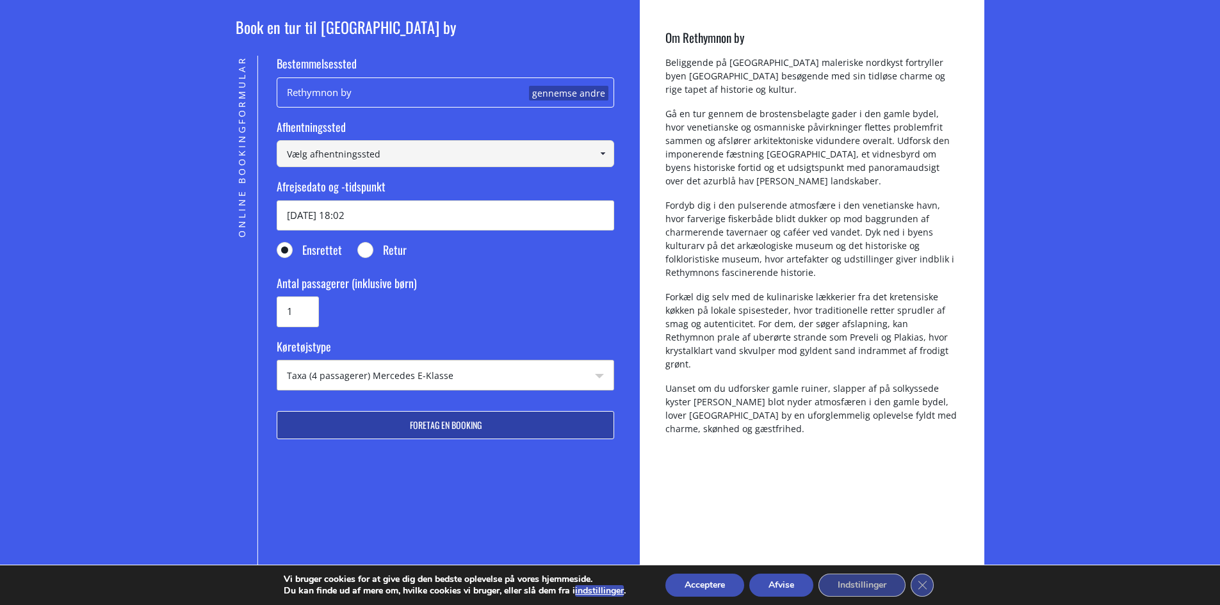
click at [448, 378] on select "Taxa (4 passagerer) Mercedes E-Klasse Mini Van (7 passagerer) Mercedes [PERSON_…" at bounding box center [445, 376] width 336 height 31
select select "541"
click at [277, 361] on select "Taxa (4 passagerer) Mercedes E-Klasse Mini Van (7 passagerer) Mercedes [PERSON_…" at bounding box center [445, 376] width 336 height 31
click at [401, 161] on input at bounding box center [446, 153] width 338 height 27
click at [319, 149] on input at bounding box center [446, 153] width 338 height 27
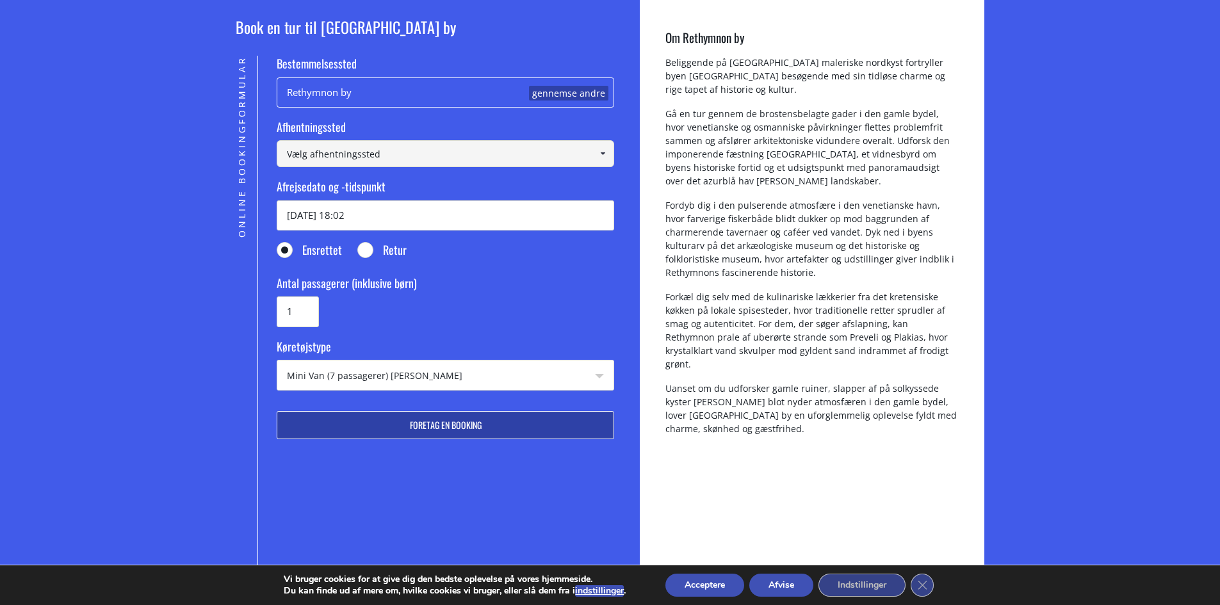
click at [319, 149] on input at bounding box center [446, 153] width 338 height 27
click at [610, 157] on link at bounding box center [603, 153] width 21 height 27
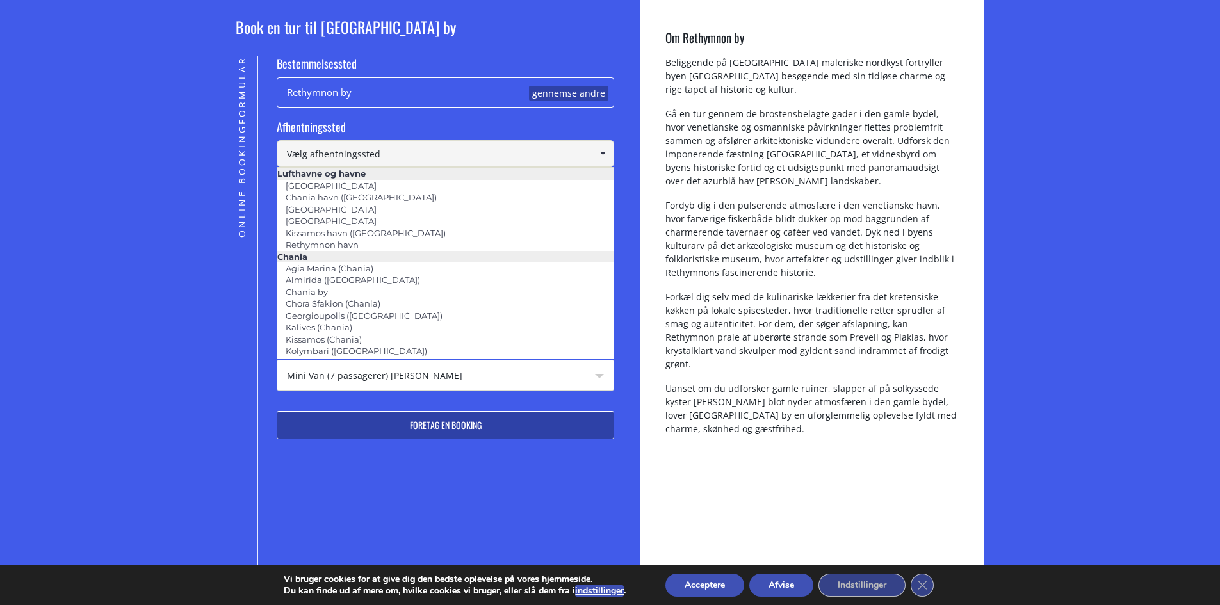
click at [435, 95] on div "Rethymnon by gennemse andre" at bounding box center [446, 93] width 338 height 30
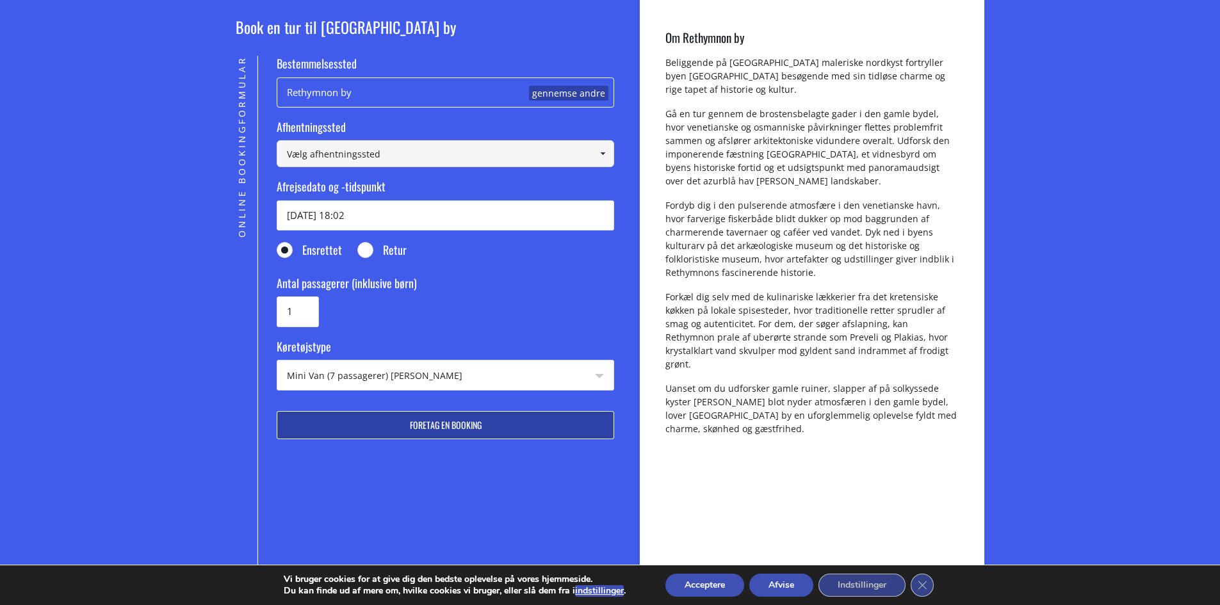
click at [414, 89] on div "Rethymnon by gennemse andre" at bounding box center [446, 93] width 338 height 30
drag, startPoint x: 409, startPoint y: 91, endPoint x: 523, endPoint y: 95, distance: 114.1
click at [410, 92] on div "Rethymnon by gennemse andre" at bounding box center [446, 93] width 338 height 30
click at [581, 94] on font "gennemse andre" at bounding box center [568, 93] width 73 height 12
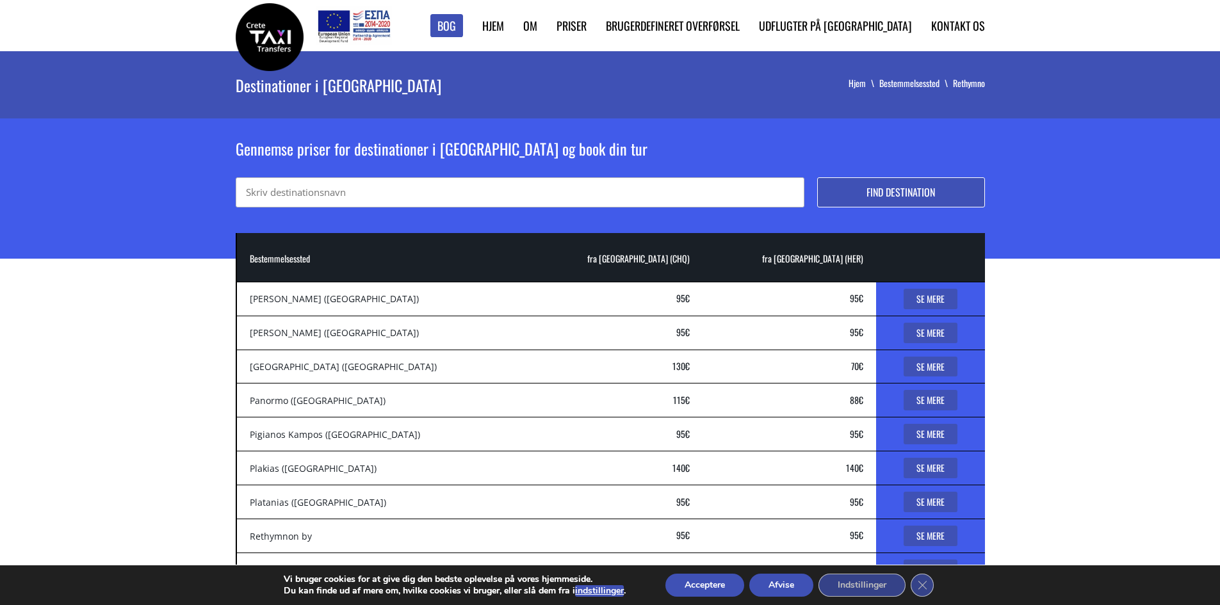
click at [277, 195] on input "text" at bounding box center [520, 192] width 569 height 30
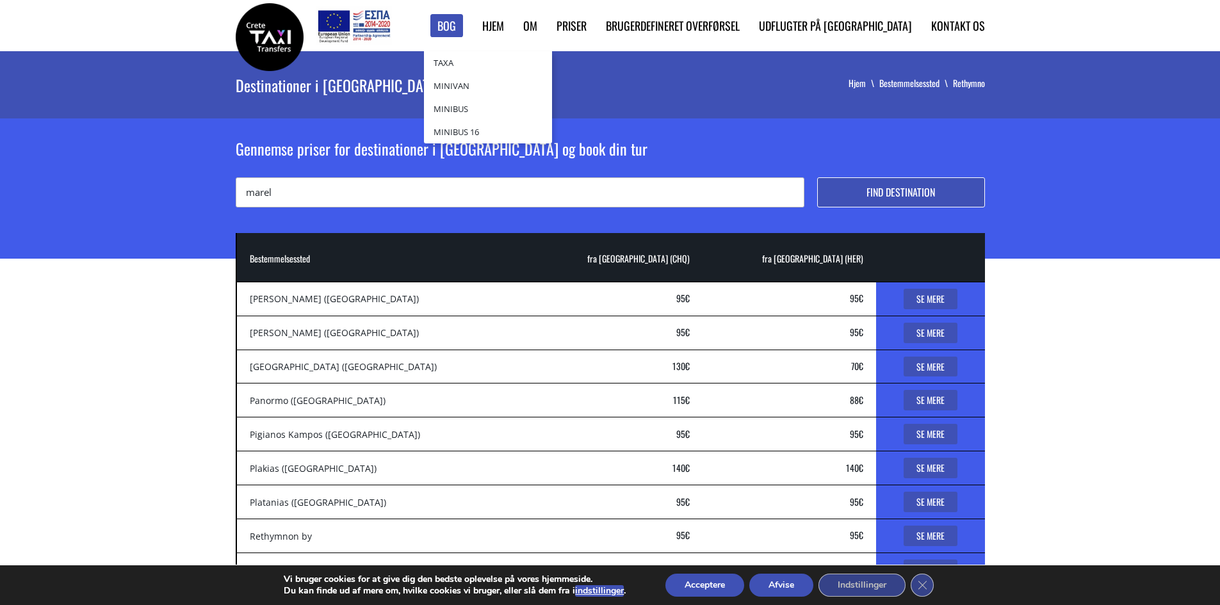
type input "marel"
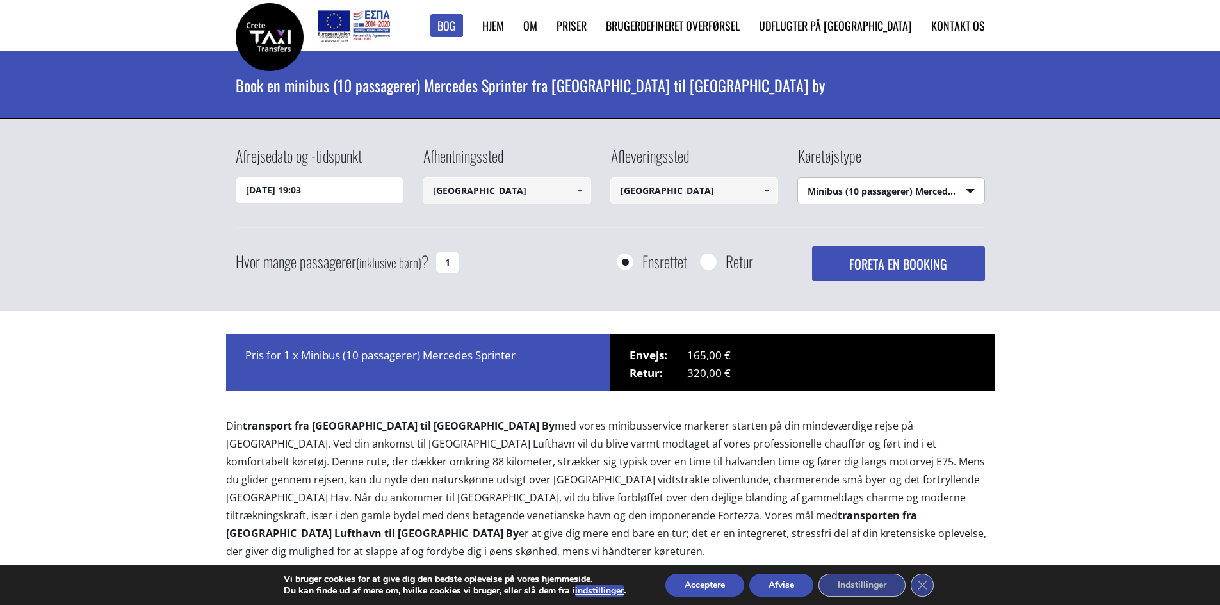
click at [937, 184] on select "Vælg køretøjstype Taxa (4 passagerer) Mercedes E-Klasse Mini Van (7 passagerer)…" at bounding box center [891, 191] width 186 height 27
select select "541"
click at [798, 178] on select "Vælg køretøjstype Taxa (4 passagerer) Mercedes E-Klasse Mini Van (7 passagerer)…" at bounding box center [891, 191] width 186 height 27
click at [946, 261] on font "FORETA EN BOOKING" at bounding box center [899, 263] width 98 height 19
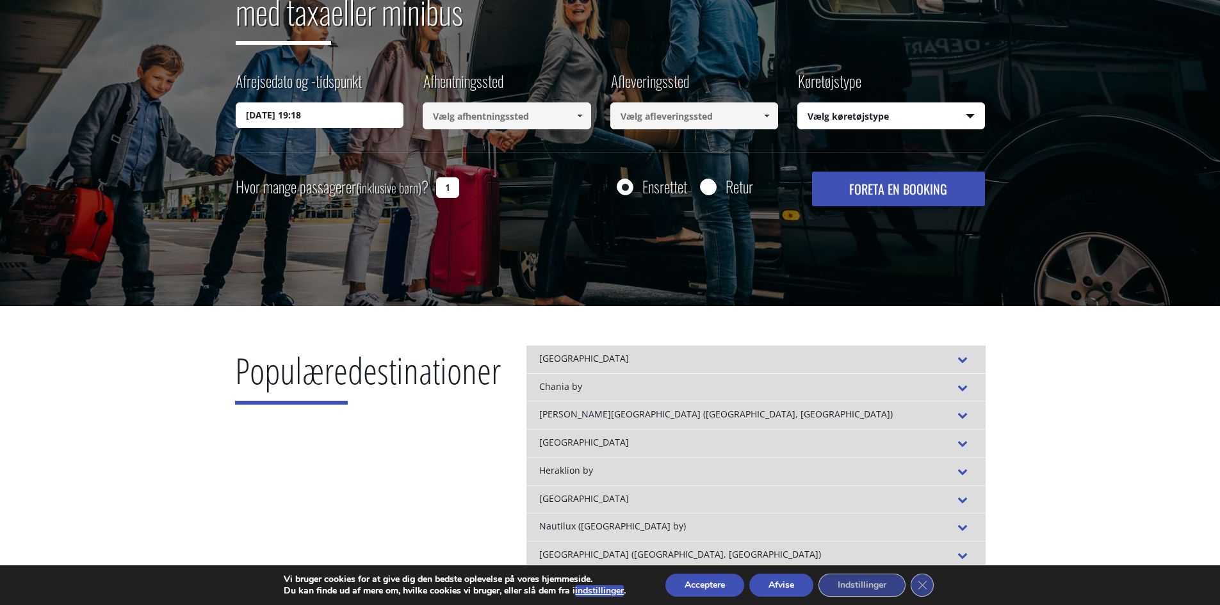
scroll to position [64, 0]
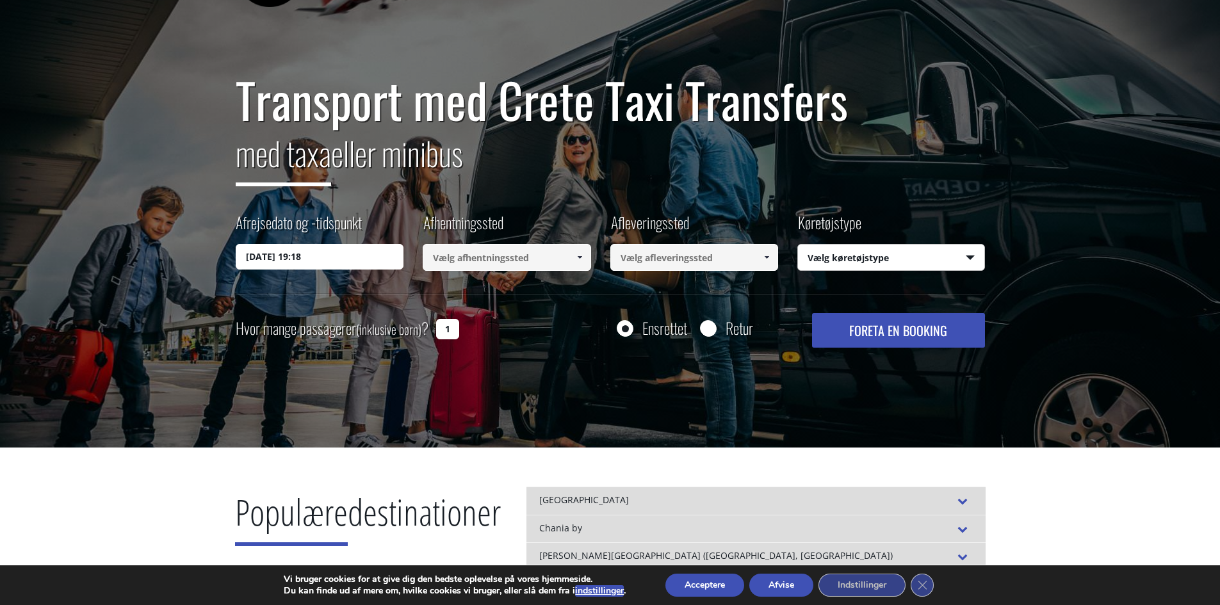
click at [872, 257] on select "Vælg køretøjstype Taxa (4 passagerer) Mercedes E-Klasse Mini Van (7 passagerer)…" at bounding box center [891, 258] width 186 height 27
select select "541"
click at [798, 245] on select "Vælg køretøjstype Taxa (4 passagerer) Mercedes E-Klasse Mini Van (7 passagerer)…" at bounding box center [891, 258] width 186 height 27
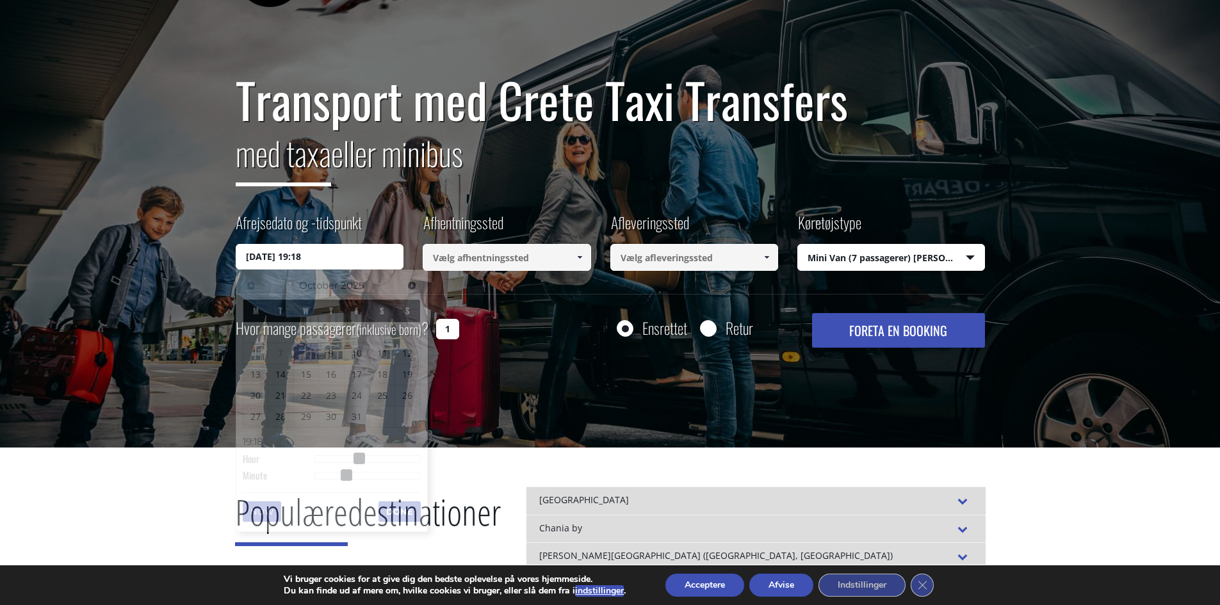
click at [322, 254] on input "08/10/2025 19:18" at bounding box center [320, 257] width 168 height 26
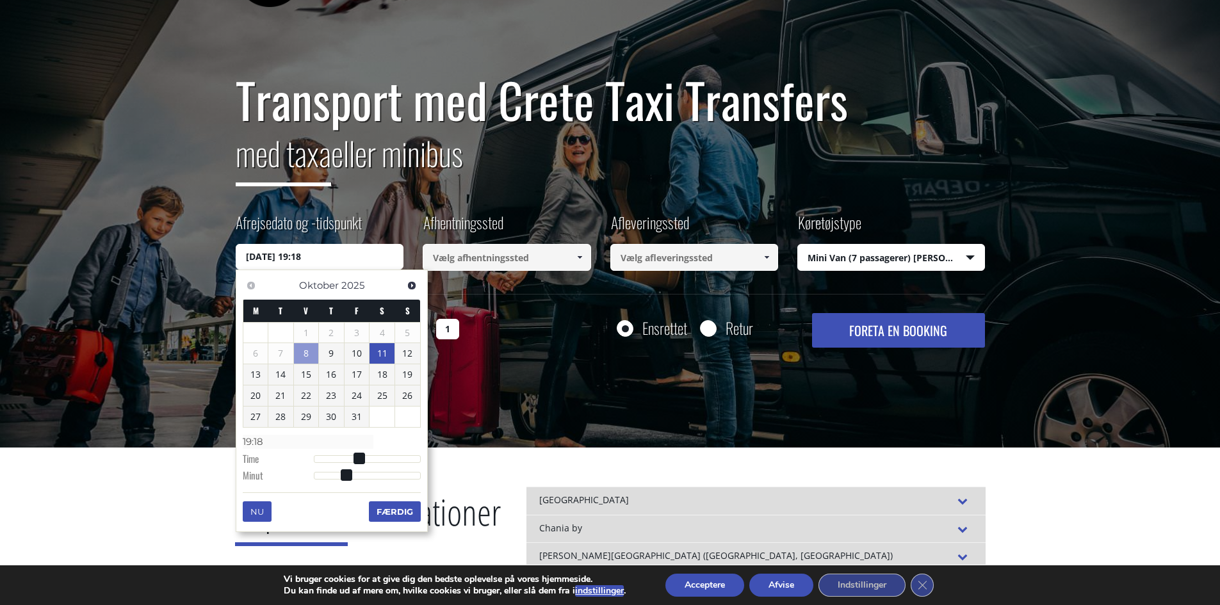
click at [381, 354] on font "11" at bounding box center [382, 353] width 10 height 12
type input "11/10/2025 01:00"
type input "01:00"
type input "11/10/2025 02:00"
type input "02:00"
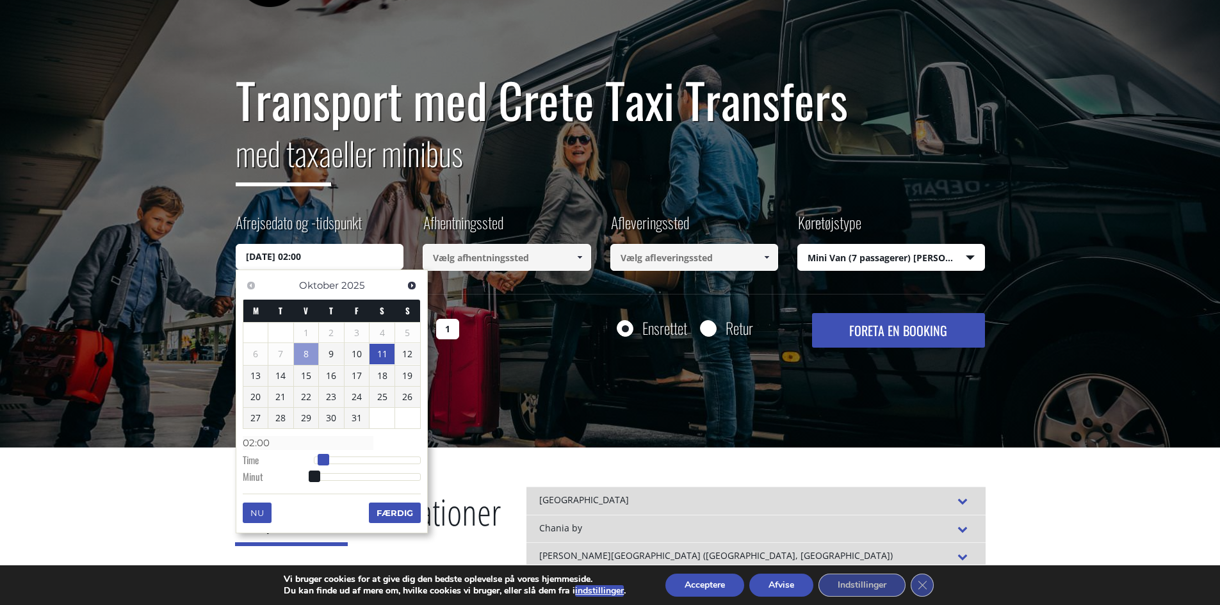
drag, startPoint x: 315, startPoint y: 461, endPoint x: 324, endPoint y: 459, distance: 9.1
click at [324, 459] on span at bounding box center [324, 460] width 12 height 12
type input "11/10/2025 02:02"
type input "02:02"
type input "11/10/2025 02:05"
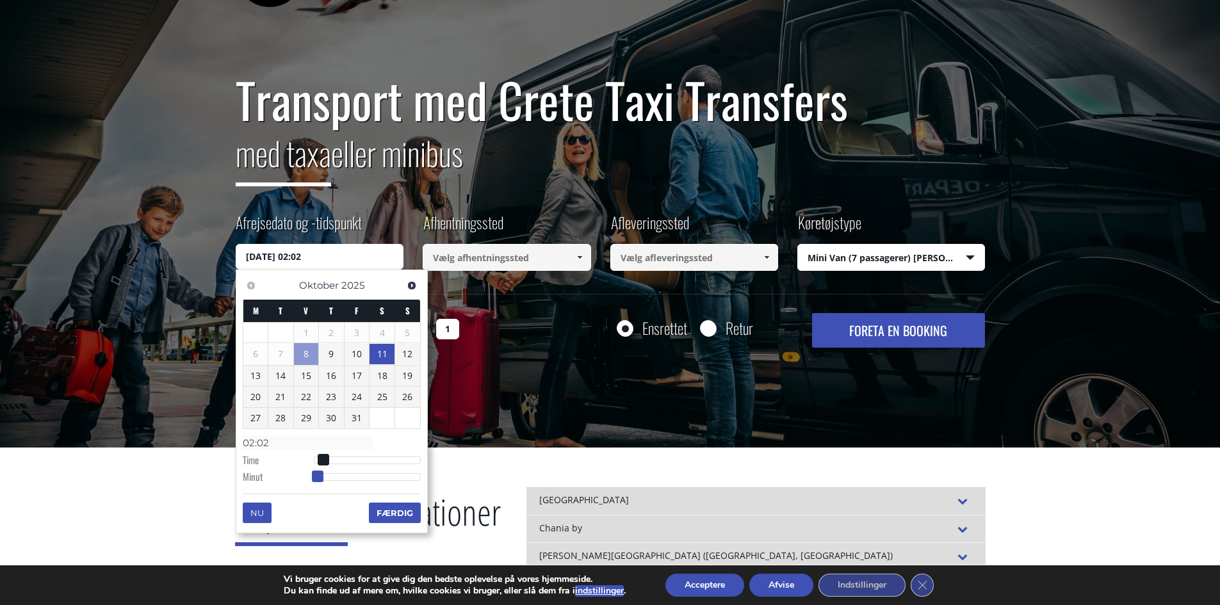
type input "02:05"
type input "11/10/2025 02:06"
type input "02:06"
type input "11/10/2025 02:07"
type input "02:07"
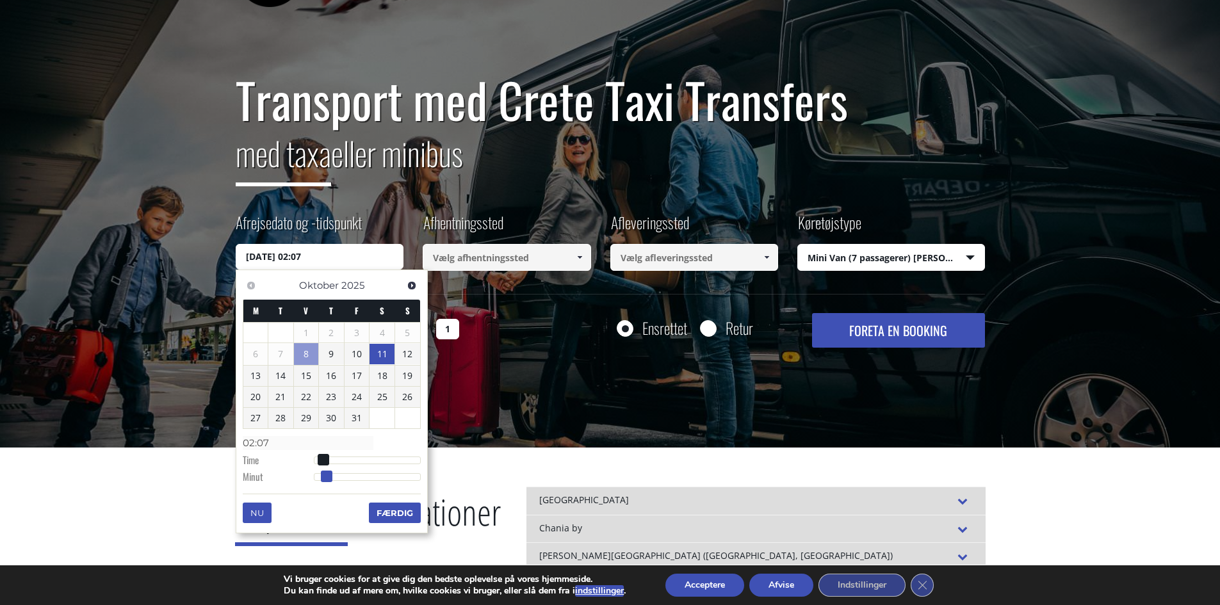
type input "11/10/2025 02:08"
type input "02:08"
type input "11/10/2025 02:09"
type input "02:09"
type input "11/10/2025 02:10"
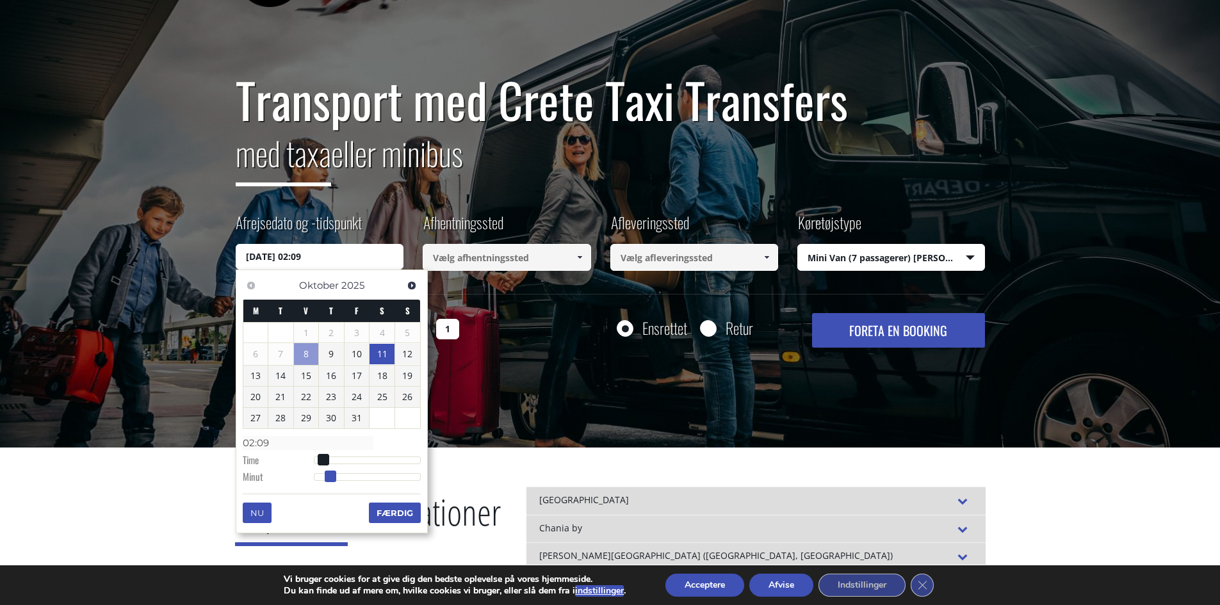
type input "02:10"
type input "11/10/2025 02:13"
type input "02:13"
type input "11/10/2025 02:15"
type input "02:15"
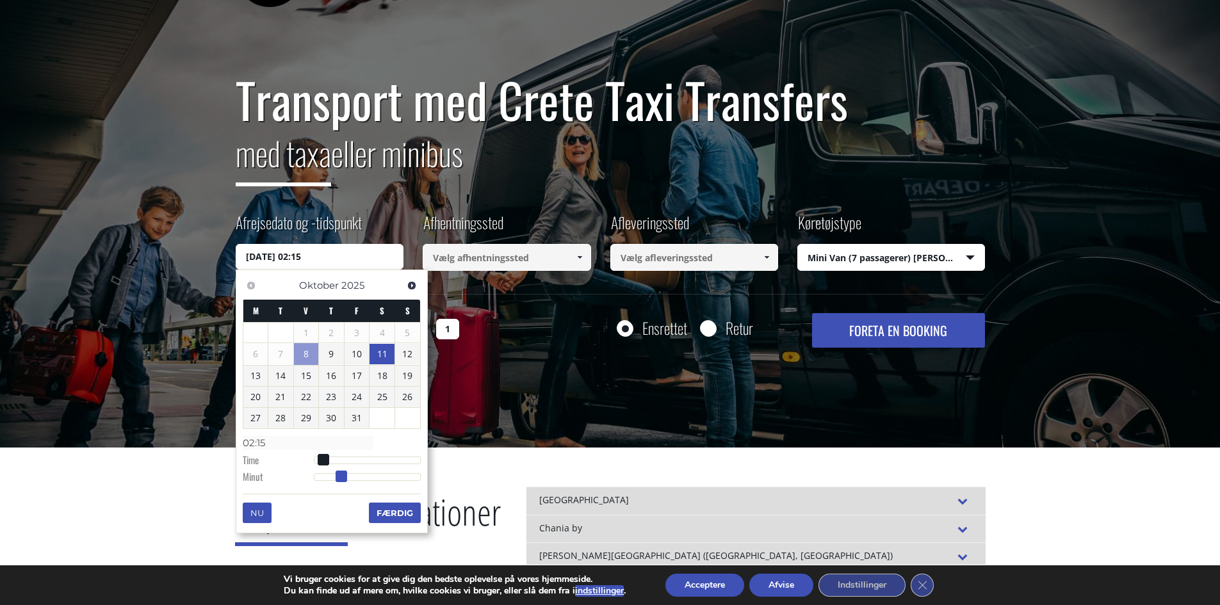
type input "11/10/2025 02:16"
type input "02:16"
type input "11/10/2025 02:17"
type input "02:17"
type input "11/10/2025 02:18"
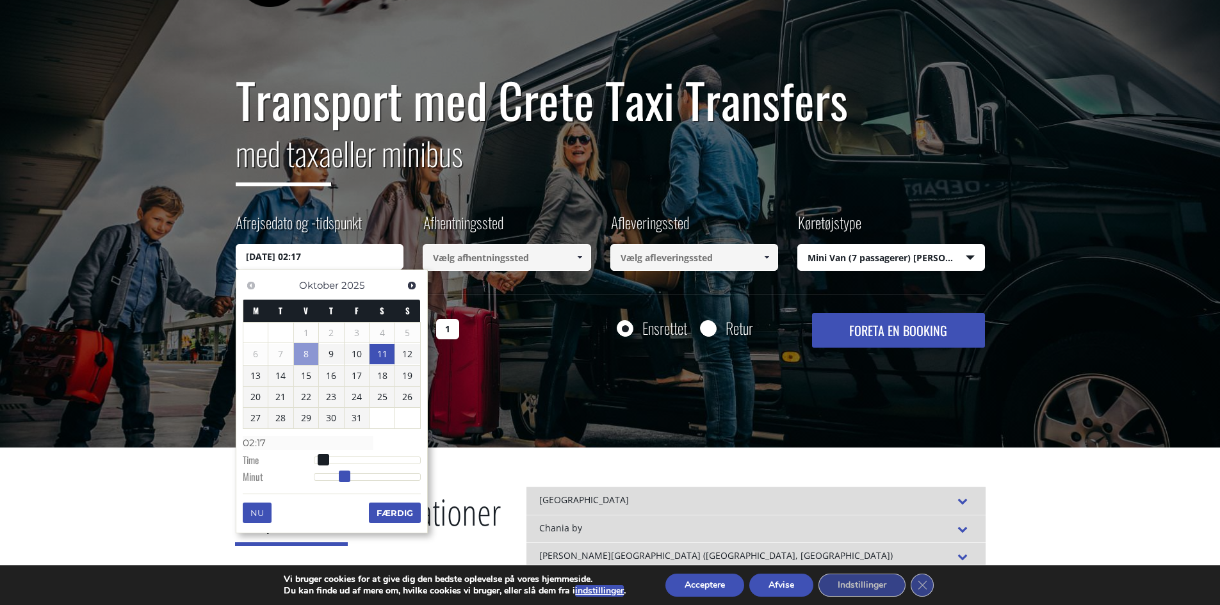
type input "02:18"
type input "11/10/2025 02:19"
type input "02:19"
type input "11/10/2025 02:20"
type input "02:20"
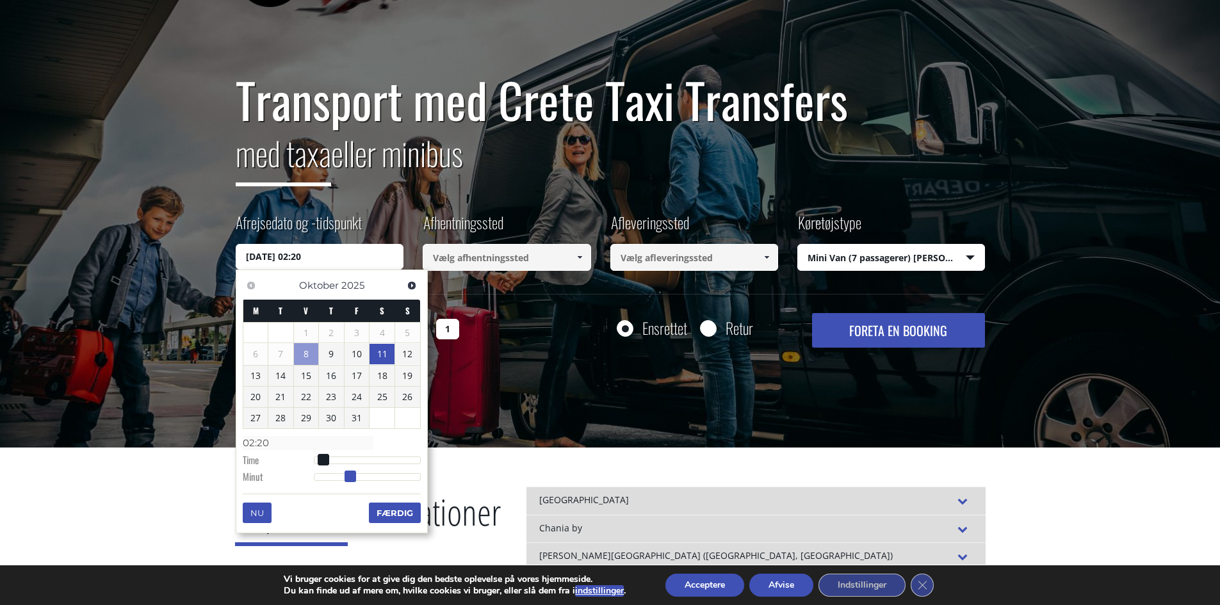
drag, startPoint x: 315, startPoint y: 477, endPoint x: 351, endPoint y: 470, distance: 36.6
click at [351, 470] on dl "Tid 02:20 Time Minut Anden Millisekund Mikrosekund Tidszone -1200 -1100 -1000 -…" at bounding box center [332, 459] width 178 height 54
click at [385, 509] on font "Færdig" at bounding box center [395, 513] width 37 height 10
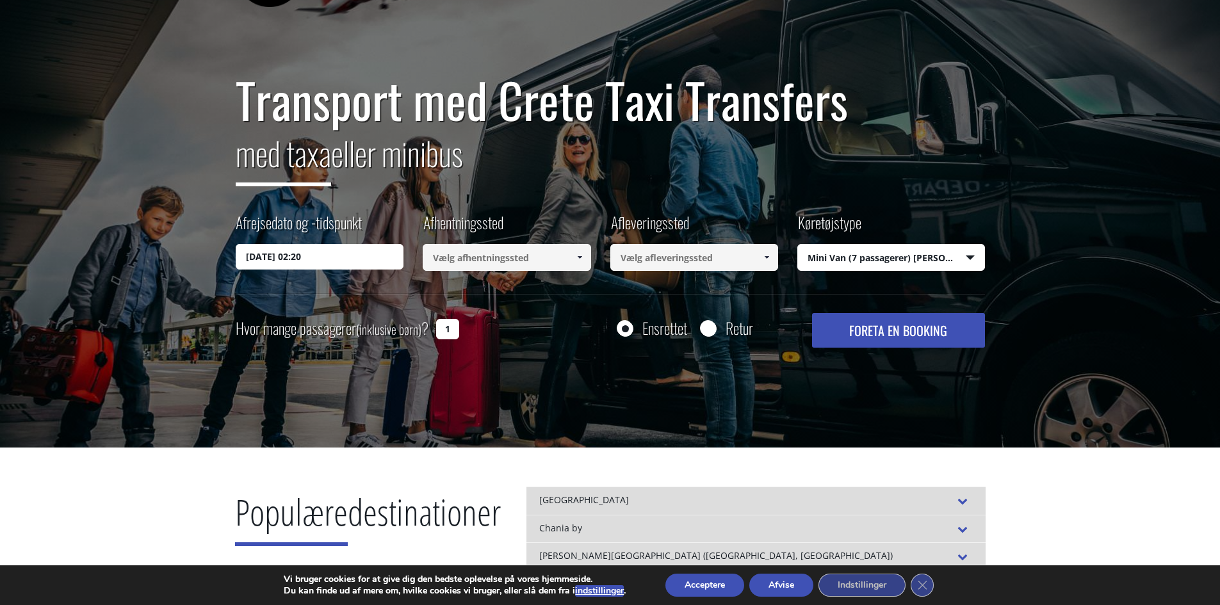
click at [453, 257] on input at bounding box center [507, 257] width 168 height 27
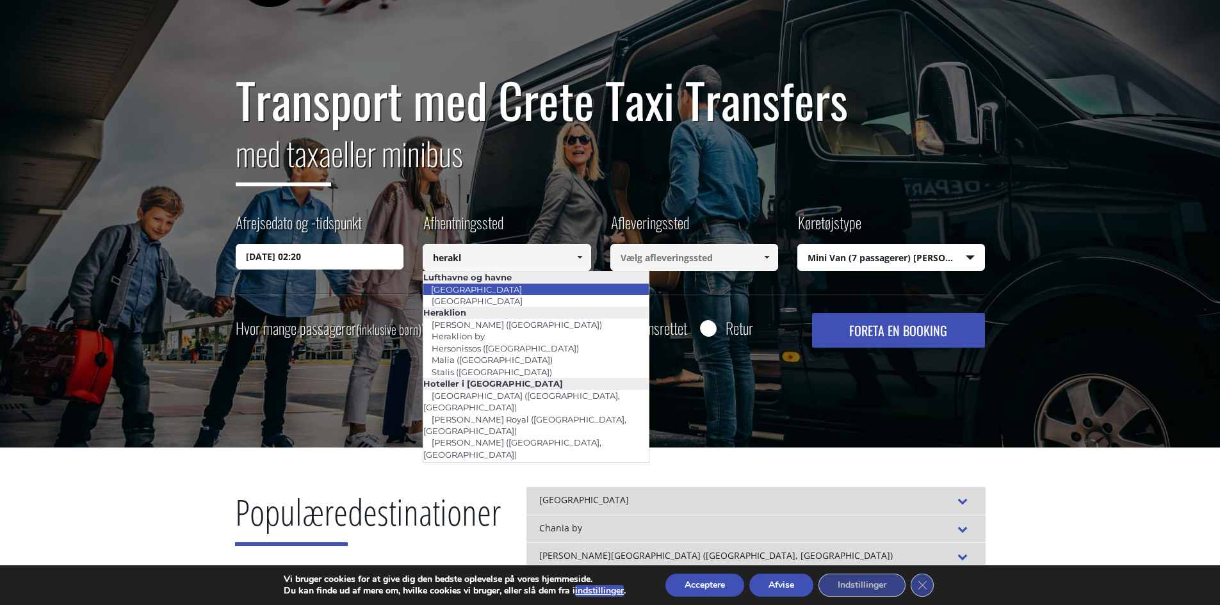
click at [483, 288] on font "[GEOGRAPHIC_DATA]" at bounding box center [476, 289] width 91 height 10
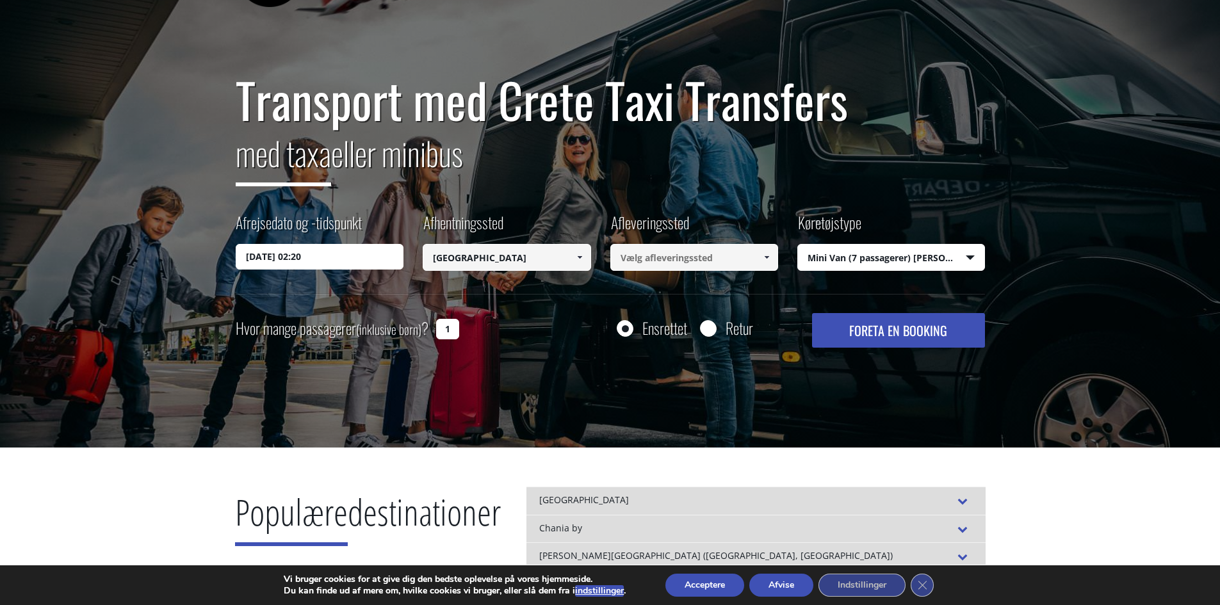
type input "[GEOGRAPHIC_DATA]"
click at [636, 256] on input at bounding box center [695, 257] width 168 height 27
click at [638, 257] on input "mar el furnished" at bounding box center [695, 257] width 168 height 27
click at [709, 258] on input "marel furnished" at bounding box center [695, 257] width 168 height 27
type input "m"
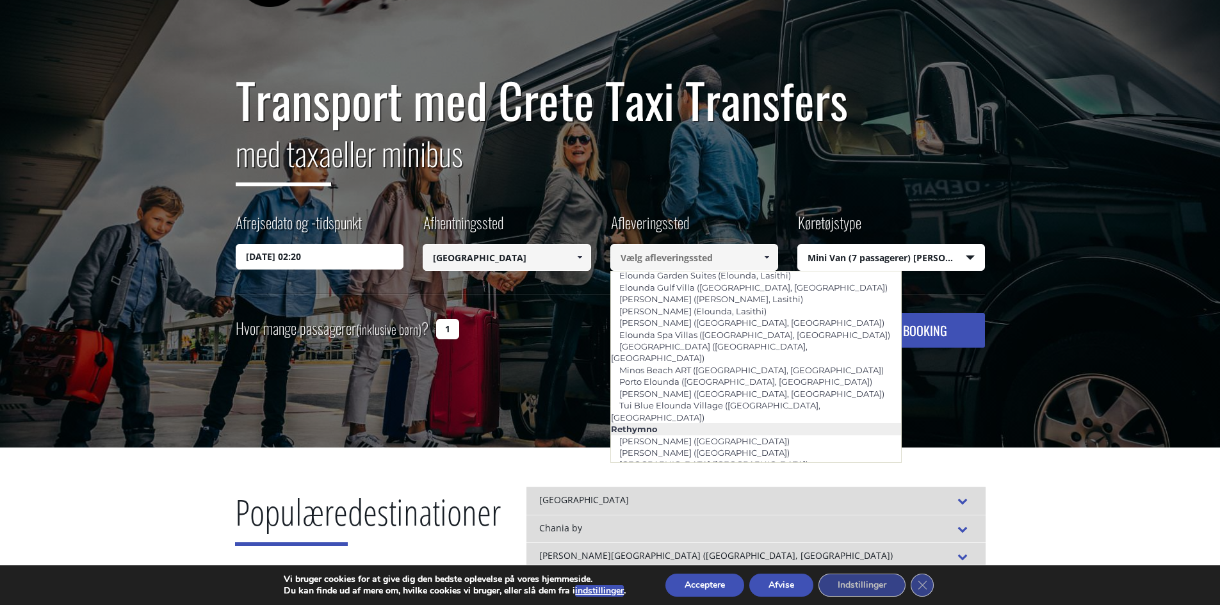
scroll to position [1794, 0]
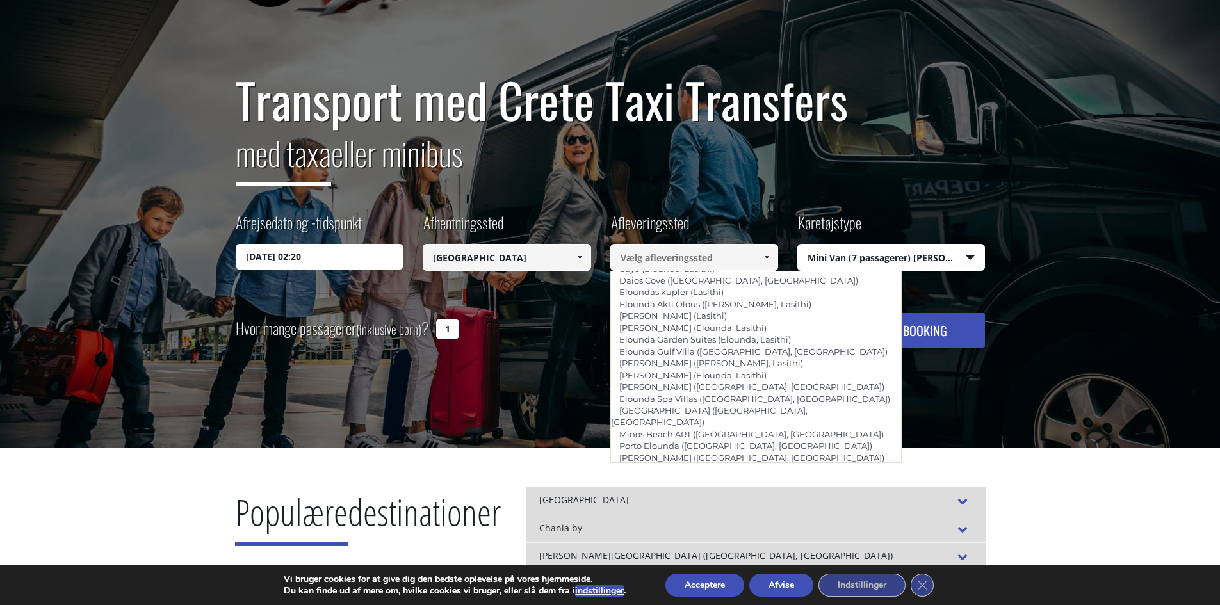
click at [706, 582] on li "Rethymnon by" at bounding box center [756, 588] width 291 height 12
type input "[GEOGRAPHIC_DATA]"
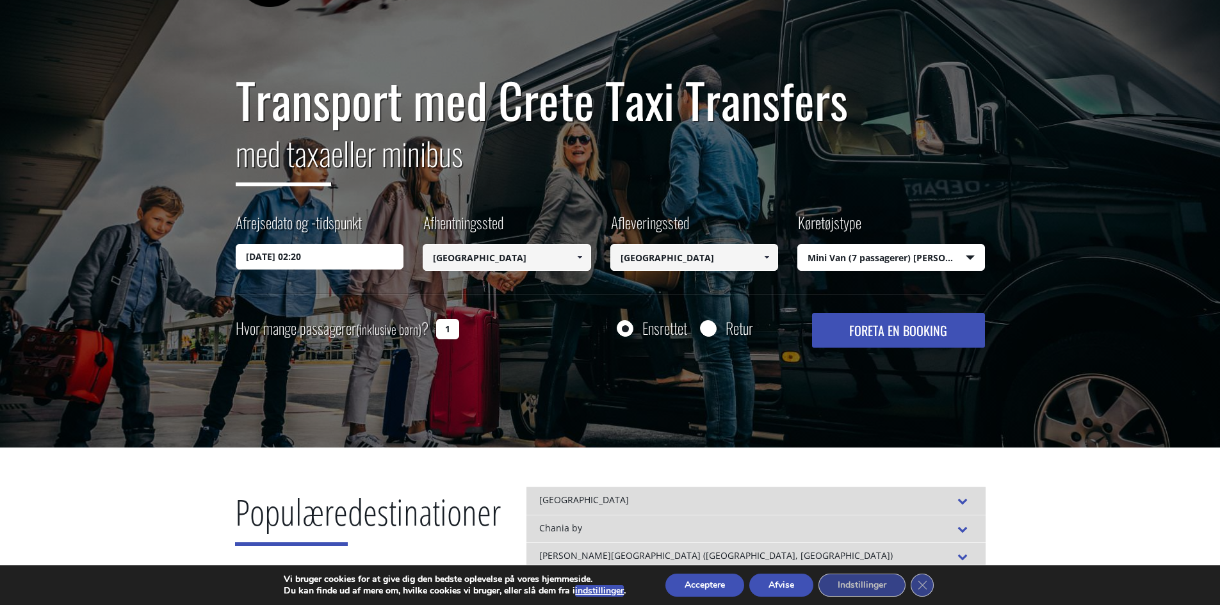
click at [911, 332] on font "FORETA EN BOOKING" at bounding box center [899, 330] width 98 height 19
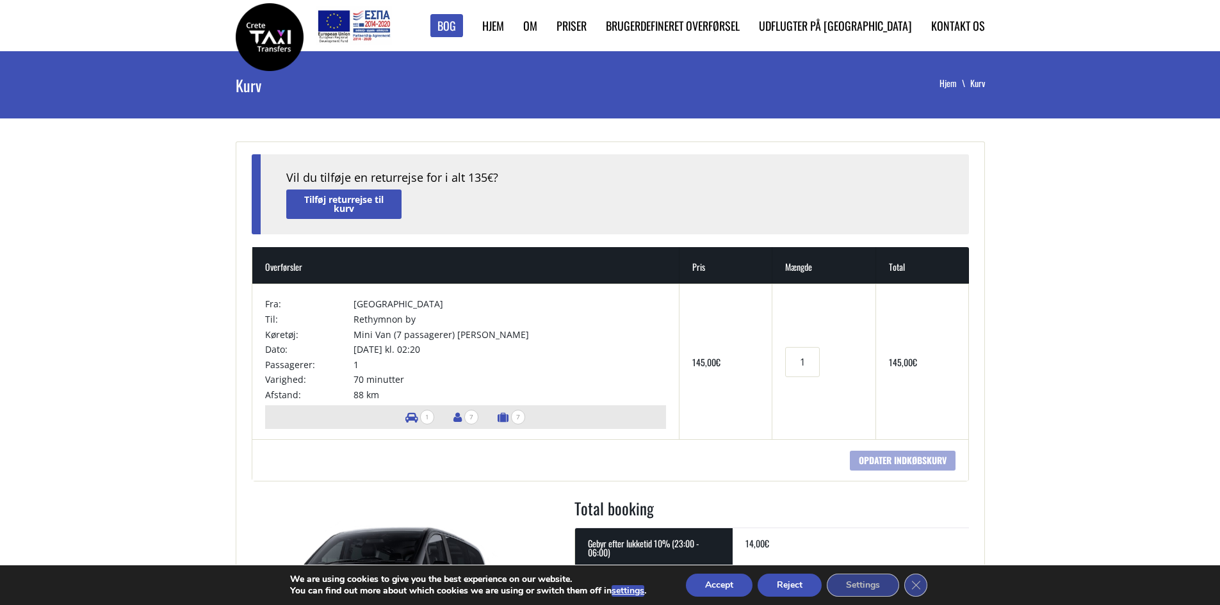
scroll to position [128, 0]
